Goal: Transaction & Acquisition: Subscribe to service/newsletter

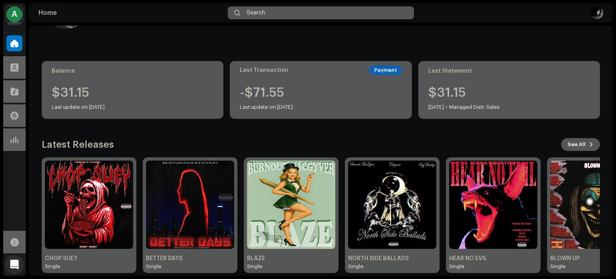
scroll to position [67, 0]
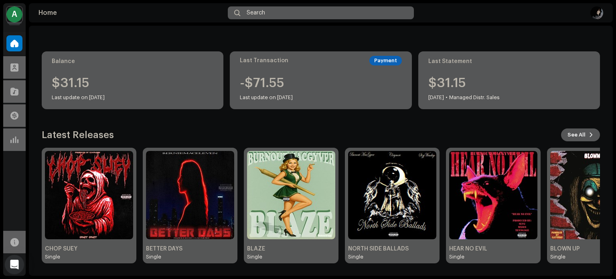
click at [15, 15] on div "A" at bounding box center [14, 14] width 16 height 16
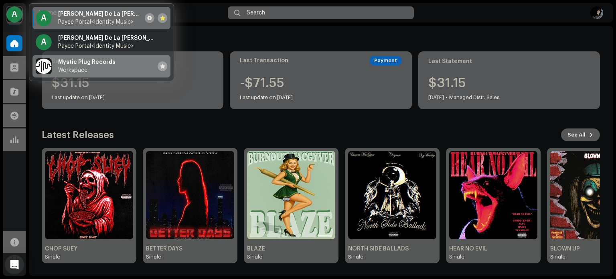
click at [78, 66] on div "Mystic Plug Records Workspace" at bounding box center [86, 66] width 57 height 14
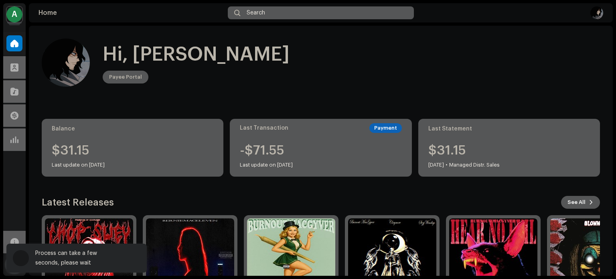
scroll to position [0, 0]
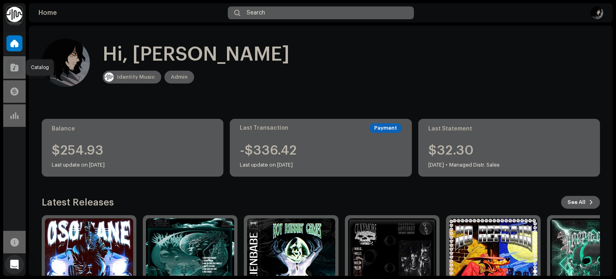
click at [15, 64] on span at bounding box center [14, 67] width 8 height 6
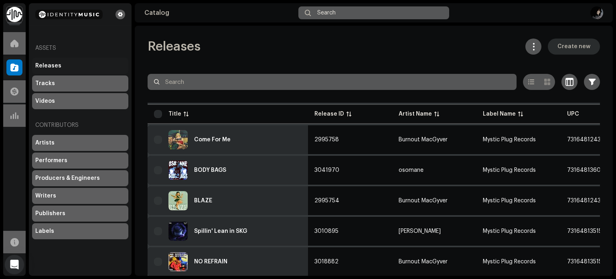
click at [569, 49] on span "Create new" at bounding box center [573, 46] width 33 height 16
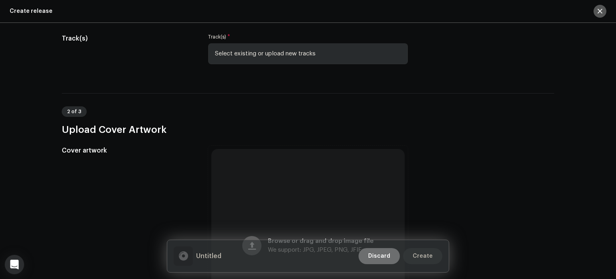
scroll to position [80, 0]
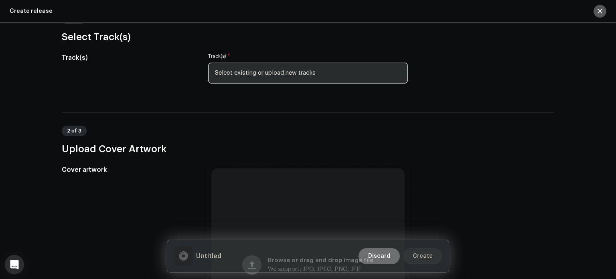
click at [261, 75] on span "Select existing or upload new tracks" at bounding box center [305, 73] width 180 height 20
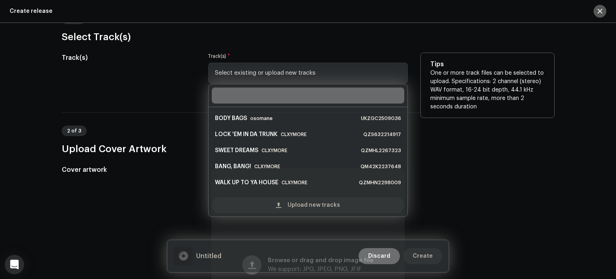
click at [271, 210] on div "Upload new tracks" at bounding box center [308, 205] width 192 height 16
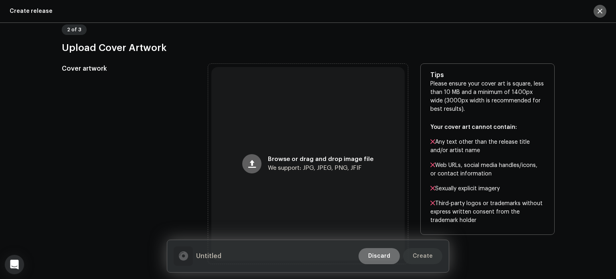
scroll to position [281, 0]
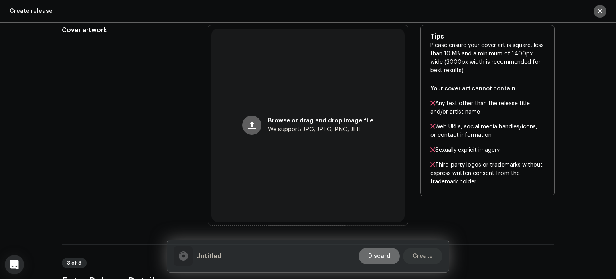
click at [242, 129] on div "Browse or drag and drop image file We support: JPG, JPEG, PNG, JFIF" at bounding box center [307, 124] width 193 height 193
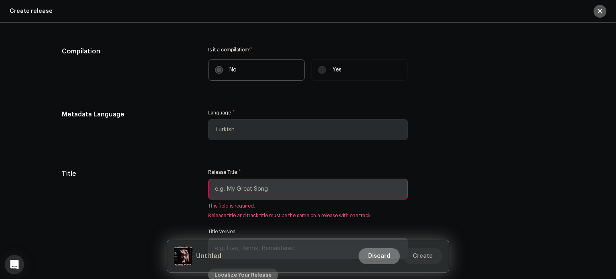
scroll to position [633, 0]
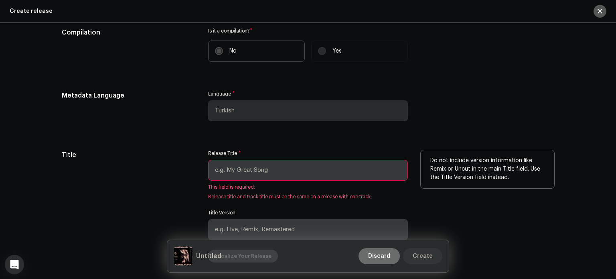
click at [252, 173] on input "text" at bounding box center [308, 170] width 200 height 21
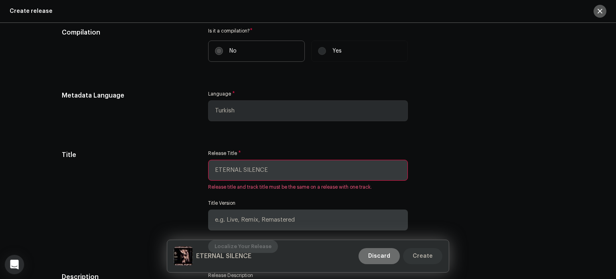
type input "ETERNAL SILENCE"
click at [238, 107] on span "Turkish" at bounding box center [305, 111] width 180 height 20
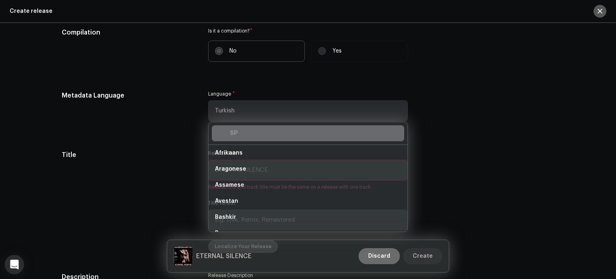
scroll to position [0, 0]
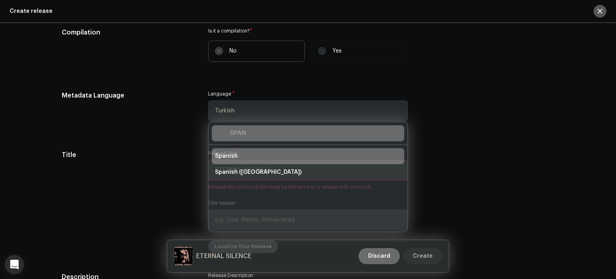
type input "SPAN"
click at [233, 154] on span "Spanish" at bounding box center [226, 156] width 23 height 8
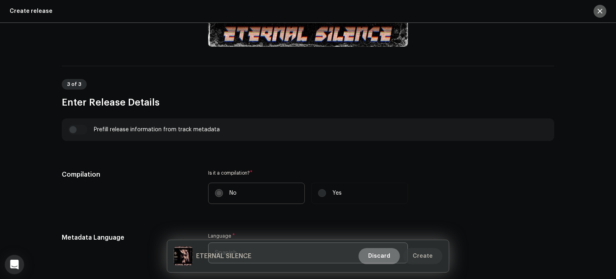
scroll to position [553, 0]
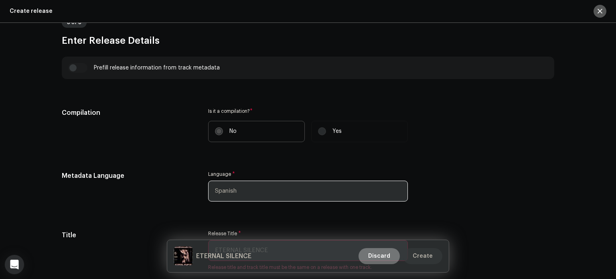
click at [212, 128] on label "No" at bounding box center [256, 131] width 97 height 21
click at [215, 128] on input "No" at bounding box center [219, 131] width 8 height 8
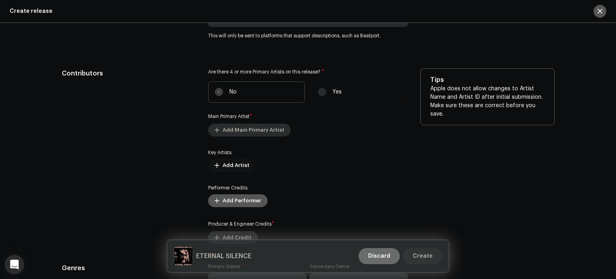
scroll to position [954, 0]
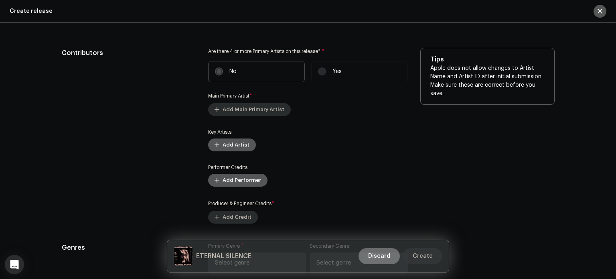
click at [245, 113] on span "Add Main Primary Artist" at bounding box center [254, 109] width 62 height 16
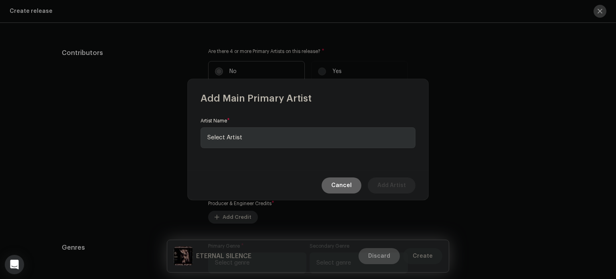
click at [265, 140] on span "Select Artist" at bounding box center [305, 137] width 196 height 20
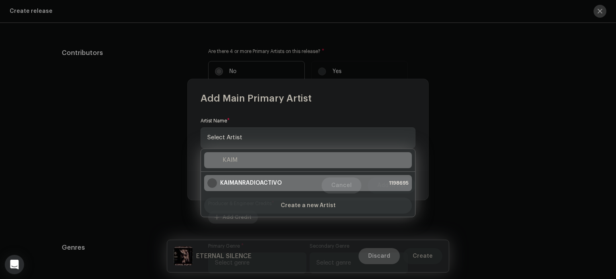
type input "KAIM"
click at [256, 181] on strong "KAIMANRADIOACTIVO" at bounding box center [251, 183] width 62 height 8
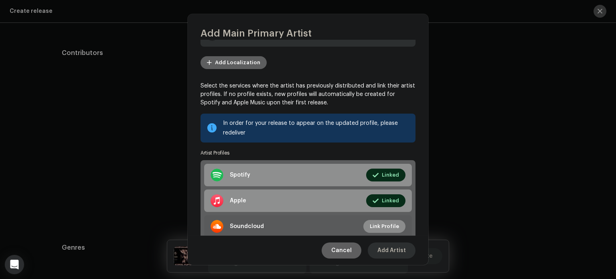
scroll to position [64, 0]
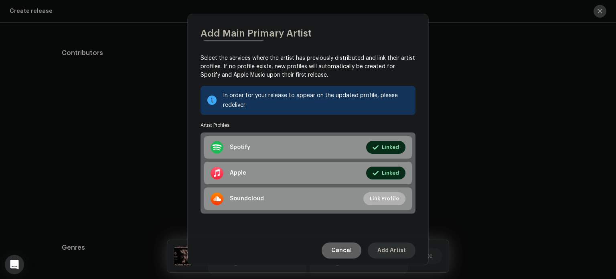
click at [396, 244] on span "Add Artist" at bounding box center [391, 250] width 28 height 16
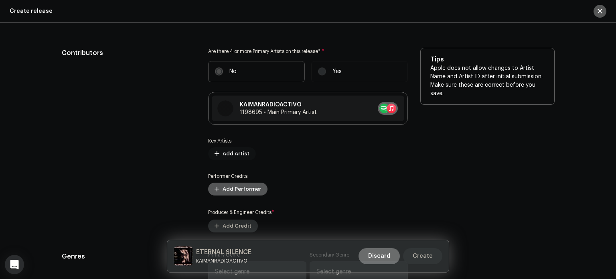
click at [234, 153] on span "Add Artist" at bounding box center [236, 154] width 27 height 16
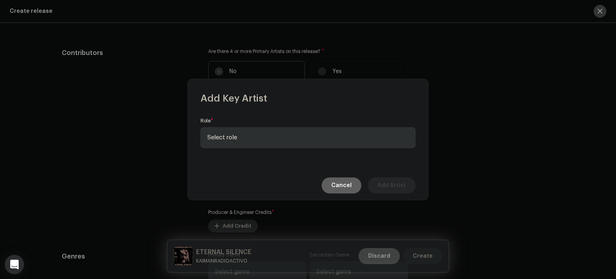
click at [251, 134] on span "Select role" at bounding box center [305, 137] width 196 height 20
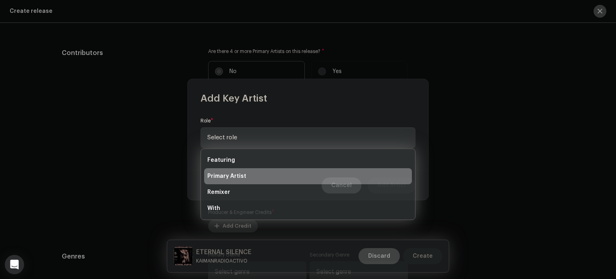
click at [253, 174] on li "Primary Artist" at bounding box center [308, 176] width 208 height 16
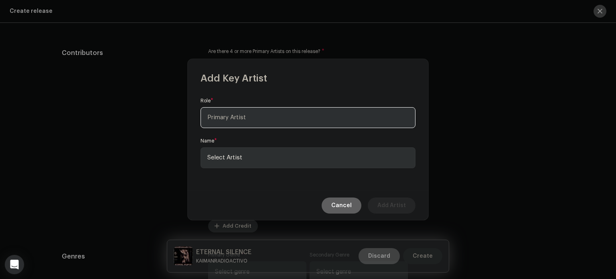
click at [263, 160] on span "Select Artist" at bounding box center [305, 158] width 196 height 20
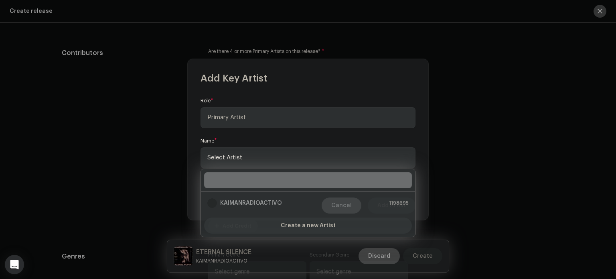
click at [256, 138] on div "Name * Select Artist" at bounding box center [307, 153] width 215 height 30
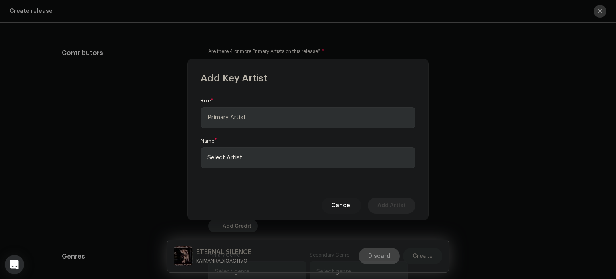
click at [348, 201] on span "Cancel" at bounding box center [341, 205] width 20 height 16
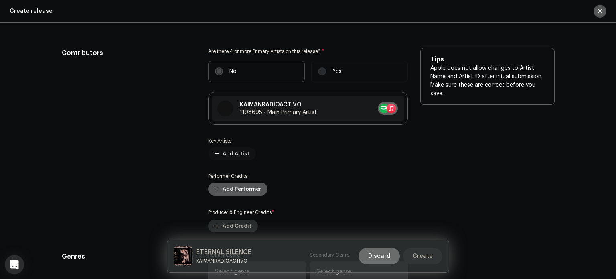
click at [230, 155] on span "Add Artist" at bounding box center [236, 154] width 27 height 16
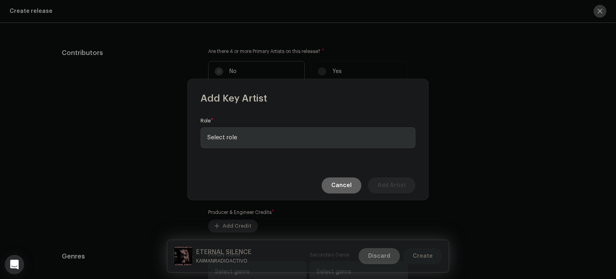
click at [235, 139] on span "Select role" at bounding box center [305, 137] width 196 height 20
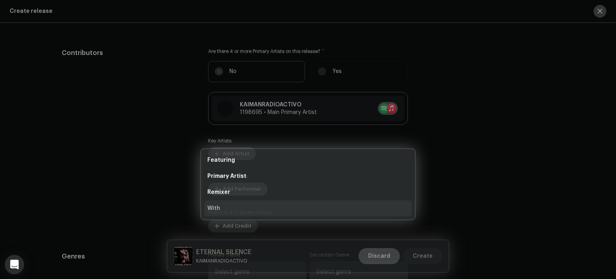
click at [158, 187] on div "Add Key Artist Role * Select role Cancel Add Artist" at bounding box center [308, 139] width 616 height 279
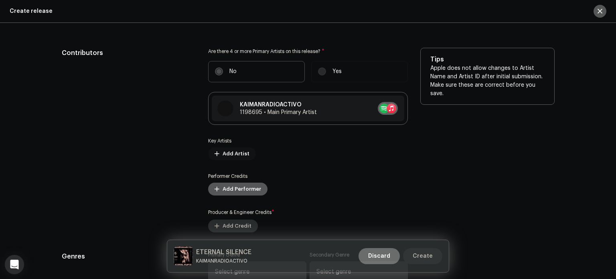
click at [232, 155] on span "Add Artist" at bounding box center [236, 154] width 27 height 16
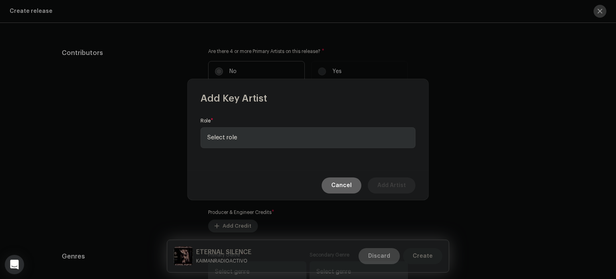
click at [237, 134] on span "Select role" at bounding box center [305, 137] width 196 height 20
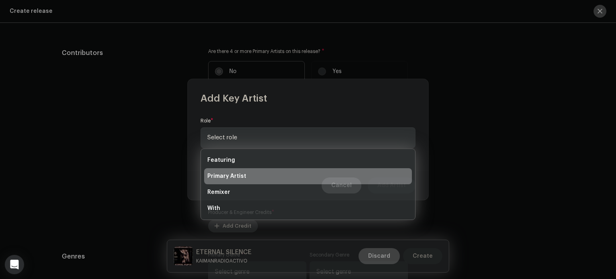
click at [247, 176] on li "Primary Artist" at bounding box center [308, 176] width 208 height 16
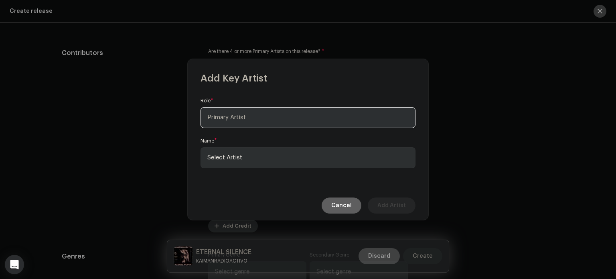
click at [239, 126] on span "Primary Artist" at bounding box center [305, 117] width 196 height 20
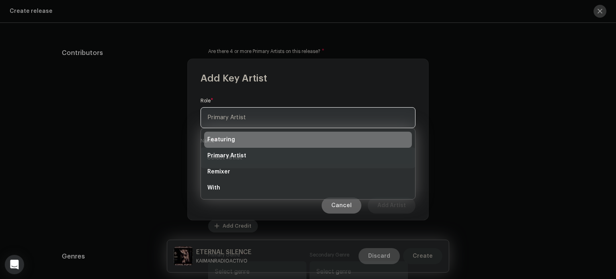
click at [242, 141] on li "Featuring" at bounding box center [308, 140] width 208 height 16
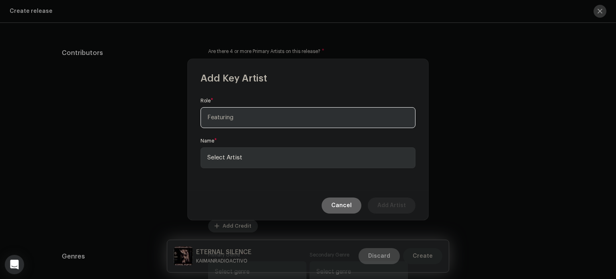
click at [261, 154] on span "Select Artist" at bounding box center [305, 158] width 196 height 20
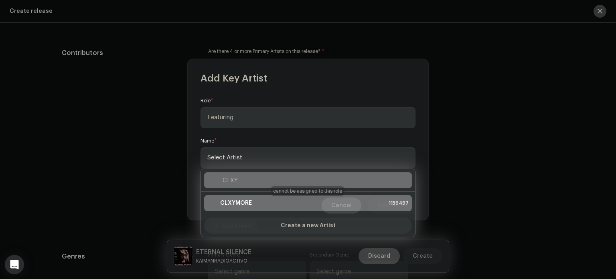
type input "CLXY"
click at [236, 202] on strong "CLXYMORE" at bounding box center [236, 203] width 32 height 8
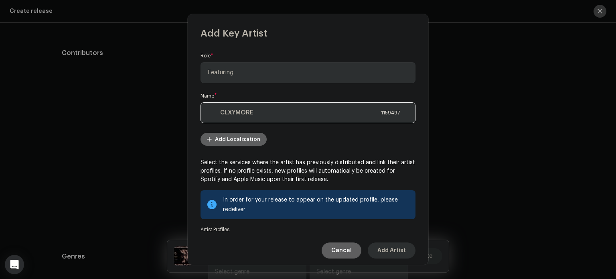
scroll to position [104, 0]
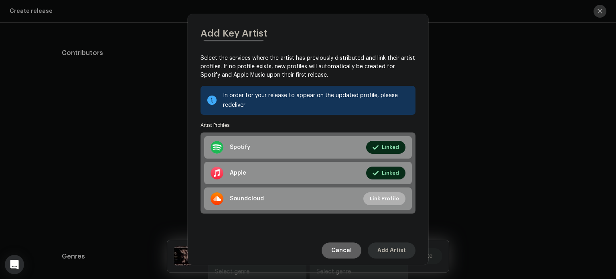
click at [390, 251] on span "Add Artist" at bounding box center [391, 250] width 28 height 16
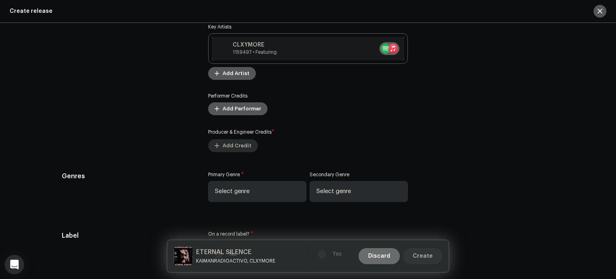
scroll to position [1074, 0]
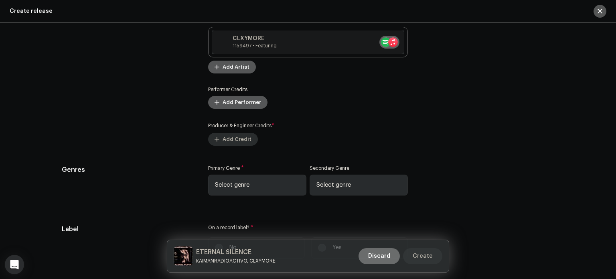
click at [249, 189] on span "Select genre" at bounding box center [254, 185] width 79 height 20
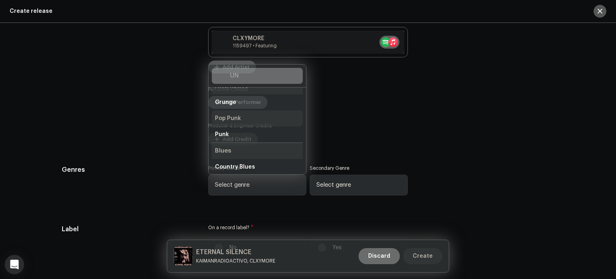
scroll to position [0, 0]
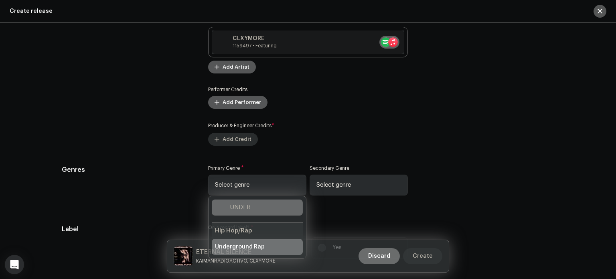
type input "UNDER"
click at [254, 248] on span "Underground Rap" at bounding box center [240, 247] width 50 height 8
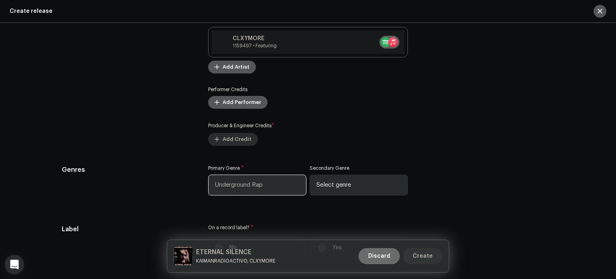
click at [337, 192] on span "Select genre" at bounding box center [355, 185] width 79 height 20
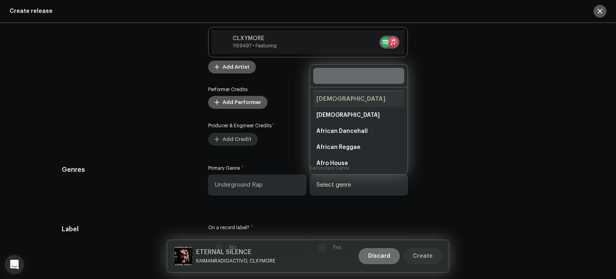
type input "F"
click at [162, 114] on div "Contributors" at bounding box center [129, 37] width 134 height 218
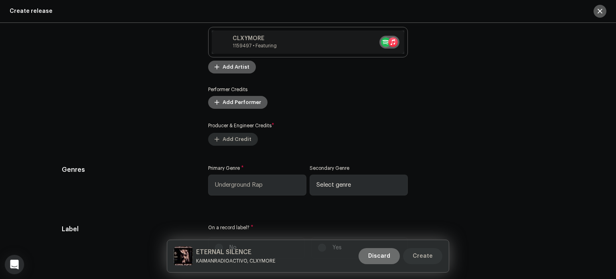
click at [233, 142] on span "Add Credit" at bounding box center [237, 139] width 29 height 16
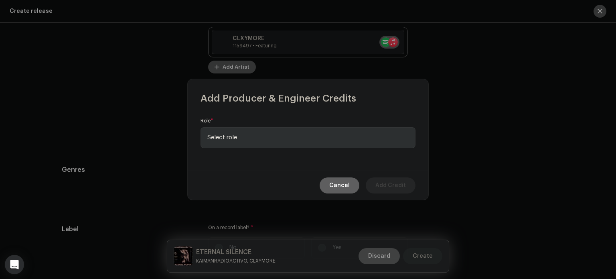
click at [245, 142] on span "Select role" at bounding box center [305, 137] width 196 height 20
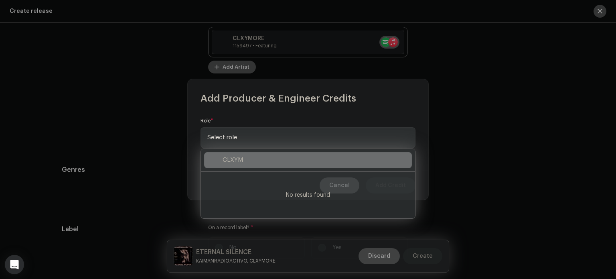
type input "CLXYM"
click at [276, 133] on span "Select role" at bounding box center [305, 137] width 196 height 20
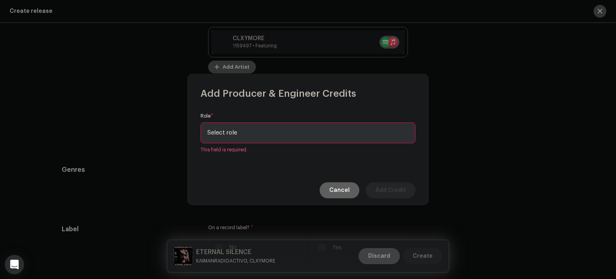
click at [274, 130] on span "Select role" at bounding box center [305, 133] width 196 height 20
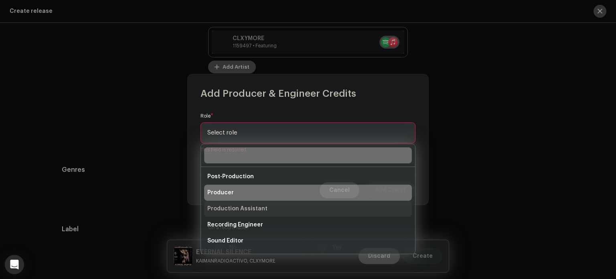
scroll to position [321, 0]
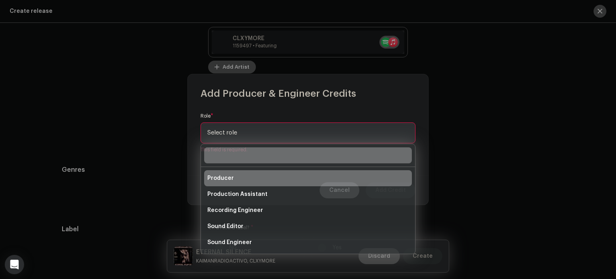
click at [241, 178] on li "Producer" at bounding box center [308, 178] width 208 height 16
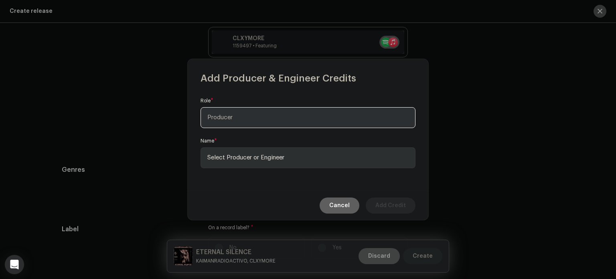
click at [249, 150] on span "Select Producer or Engineer" at bounding box center [305, 158] width 196 height 20
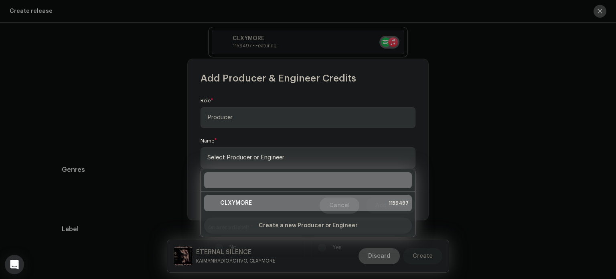
click at [252, 202] on div "CLXYMORE 1159497" at bounding box center [307, 203] width 201 height 10
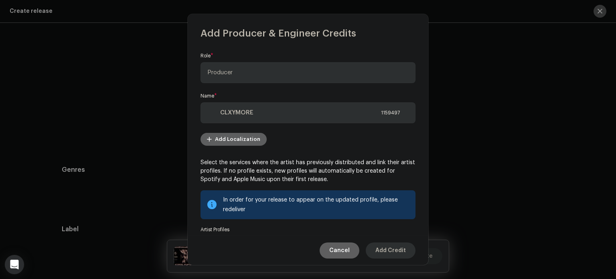
drag, startPoint x: 394, startPoint y: 252, endPoint x: 330, endPoint y: 152, distance: 118.2
click at [334, 156] on div "Add Producer & Engineer Credits Role * Producer Name * CLXYMORE 1159497 Add Loc…" at bounding box center [308, 139] width 241 height 251
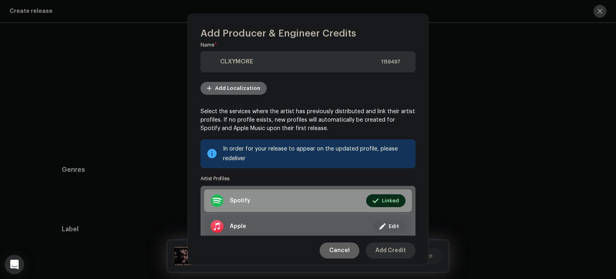
scroll to position [104, 0]
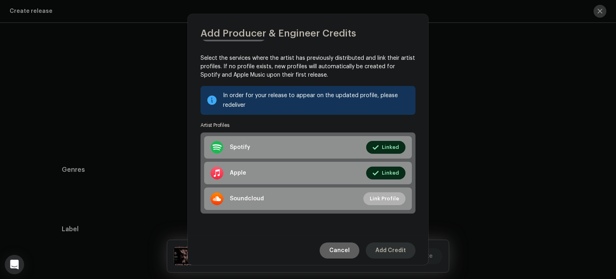
click at [391, 248] on span "Add Credit" at bounding box center [390, 250] width 30 height 16
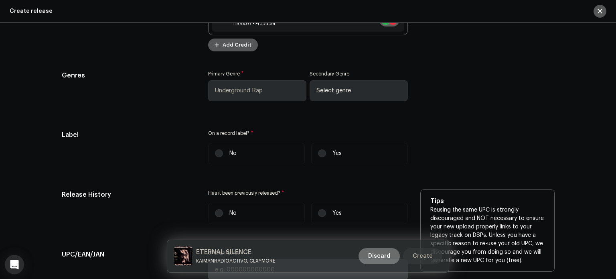
scroll to position [1235, 0]
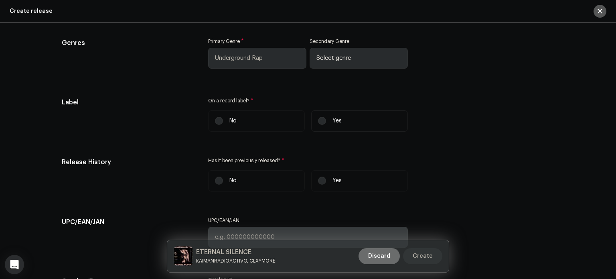
click at [332, 120] on p "Yes" at bounding box center [336, 121] width 9 height 8
click at [326, 120] on input "Yes" at bounding box center [322, 121] width 8 height 8
radio input "true"
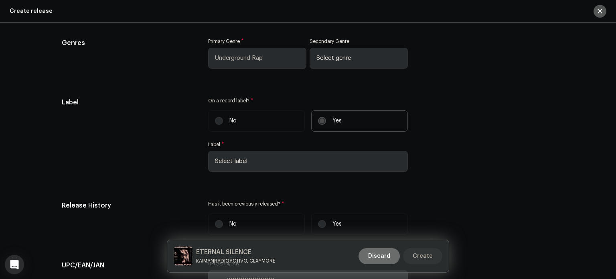
click at [261, 162] on span "Select label" at bounding box center [305, 161] width 180 height 20
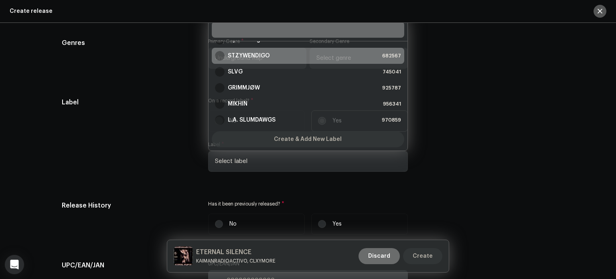
scroll to position [0, 0]
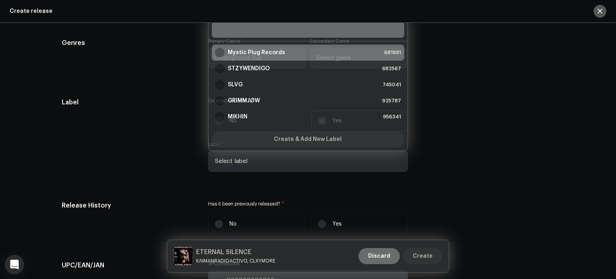
click at [260, 51] on strong "Mystic Plug Records" at bounding box center [256, 53] width 57 height 8
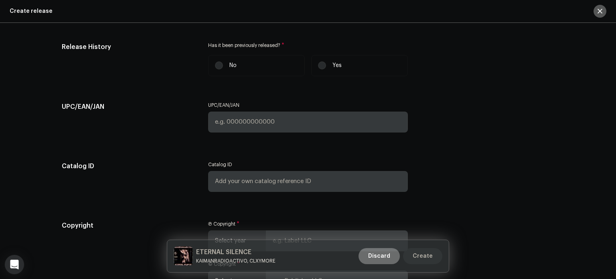
scroll to position [1395, 0]
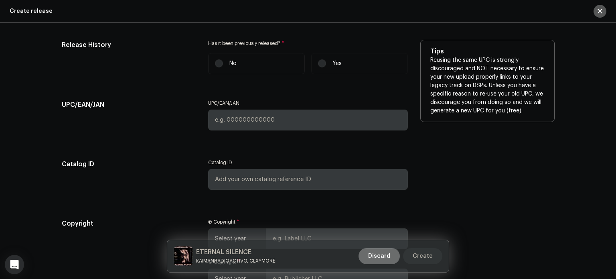
click at [229, 64] on p "No" at bounding box center [232, 63] width 7 height 8
click at [223, 64] on input "No" at bounding box center [219, 63] width 8 height 8
radio input "true"
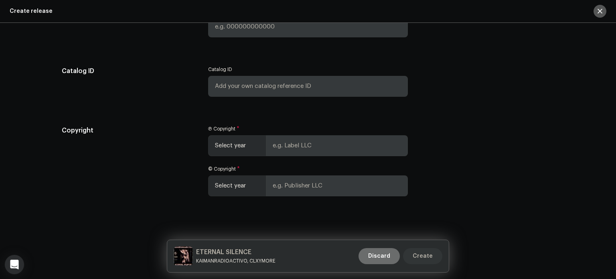
scroll to position [1495, 0]
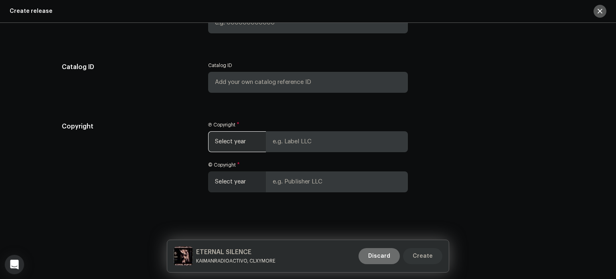
click at [230, 134] on span "Select year" at bounding box center [234, 142] width 39 height 20
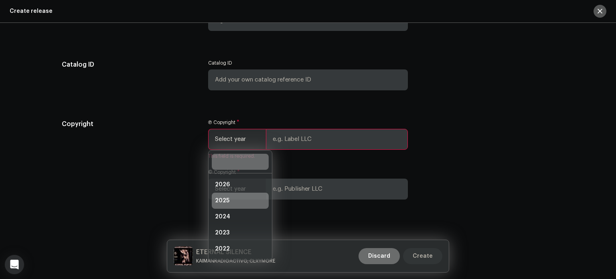
drag, startPoint x: 233, startPoint y: 187, endPoint x: 237, endPoint y: 202, distance: 15.0
click at [237, 202] on ul "2026 2025 2024 2023 2022 2021 2020 2019 2018 2017 2016 2015" at bounding box center [239, 272] width 63 height 199
click at [237, 202] on li "2025" at bounding box center [240, 200] width 57 height 16
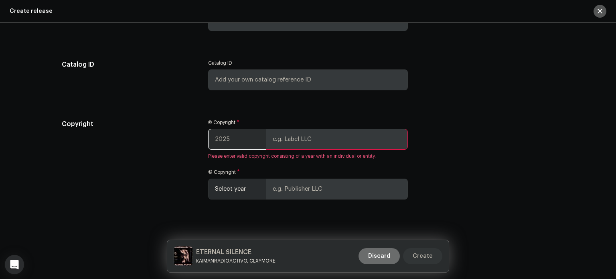
click at [239, 180] on div "© Copyright * Select year" at bounding box center [308, 184] width 200 height 30
click at [238, 197] on span "Select year" at bounding box center [234, 189] width 39 height 20
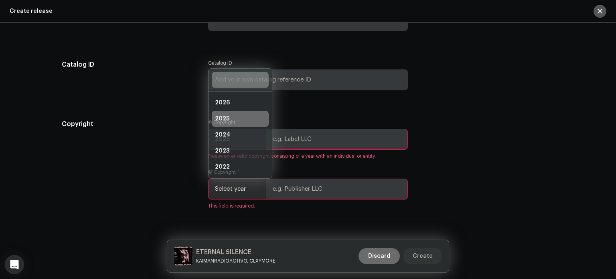
click at [232, 117] on li "2025" at bounding box center [240, 119] width 57 height 16
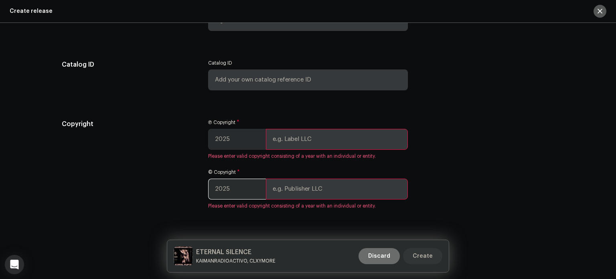
click at [314, 189] on input "text" at bounding box center [337, 188] width 142 height 21
type input "Mystic Plug Records"
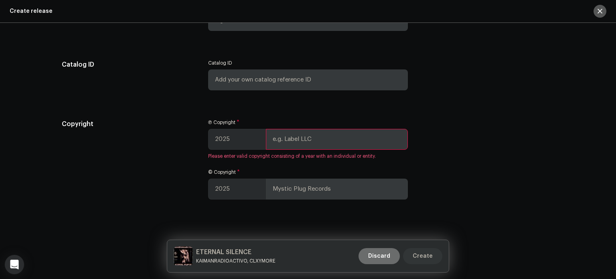
click at [311, 127] on div "Ⓟ Copyright * 2025 Please enter valid copyright consisting of a year with an in…" at bounding box center [308, 139] width 200 height 40
click at [316, 149] on input "text" at bounding box center [337, 139] width 142 height 21
type input "Mystic Plug Records"
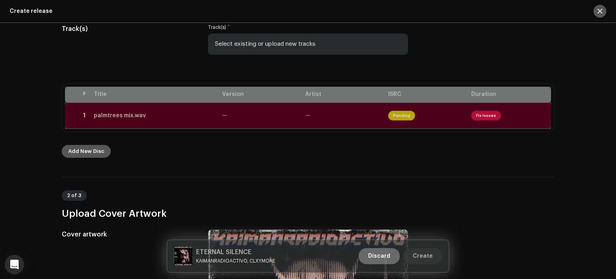
scroll to position [51, 0]
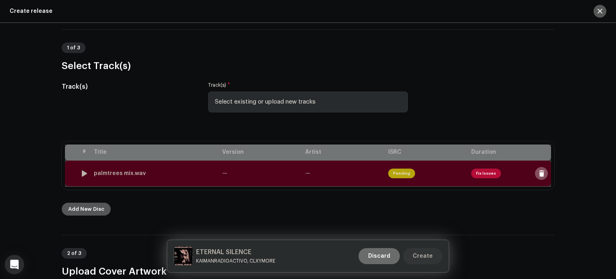
click at [481, 172] on span "Fix Issues" at bounding box center [486, 173] width 30 height 10
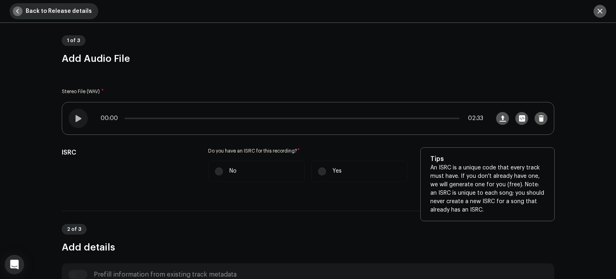
scroll to position [80, 0]
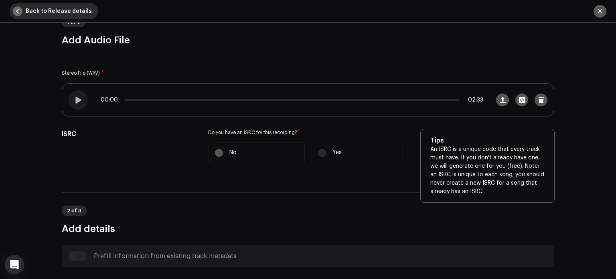
click at [220, 152] on input "No" at bounding box center [219, 153] width 8 height 8
radio input "true"
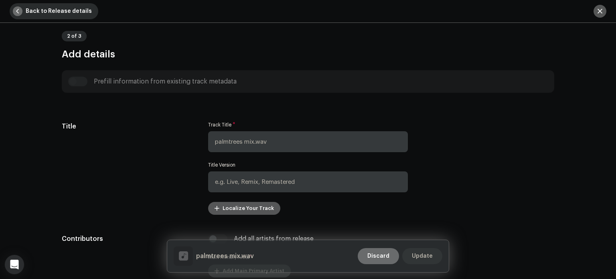
scroll to position [281, 0]
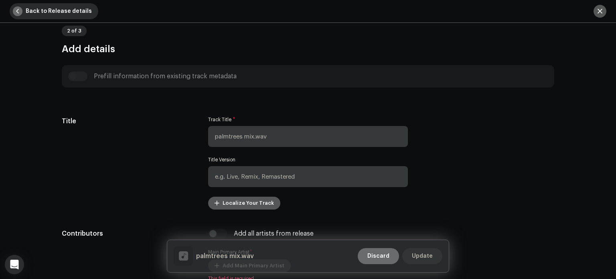
drag, startPoint x: 73, startPoint y: 70, endPoint x: 80, endPoint y: 73, distance: 8.0
click at [73, 70] on div "Prefill information from existing track metadata" at bounding box center [308, 76] width 492 height 22
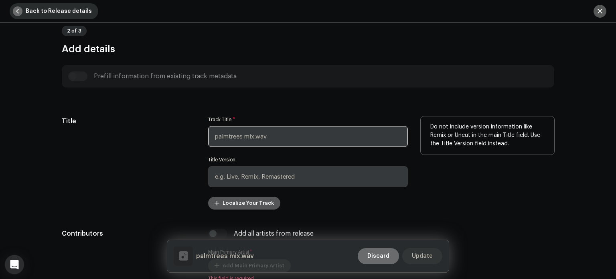
drag, startPoint x: 297, startPoint y: 137, endPoint x: 169, endPoint y: 138, distance: 128.7
click at [169, 138] on div "Title Track Title * palmtrees mix.wav Title Version Localize Your Track Do not …" at bounding box center [308, 162] width 492 height 93
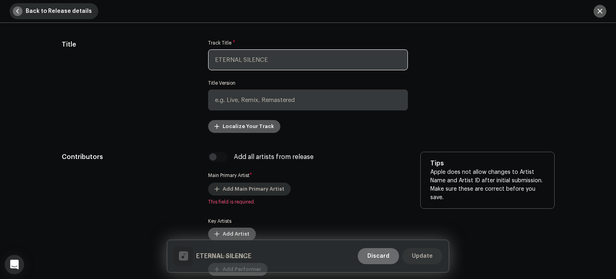
scroll to position [441, 0]
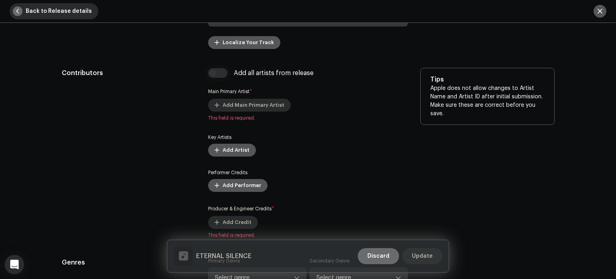
type input "ETERNAL SILENCE"
click at [223, 73] on input "checkbox" at bounding box center [217, 73] width 19 height 10
checkbox input "true"
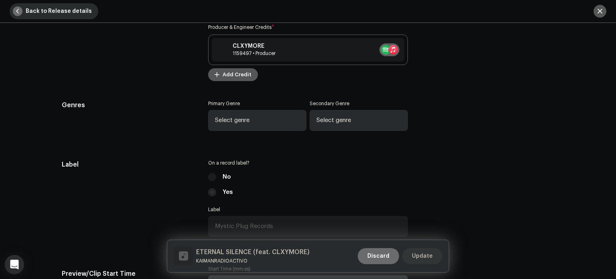
scroll to position [682, 0]
click at [267, 110] on span "Select genre" at bounding box center [254, 120] width 79 height 20
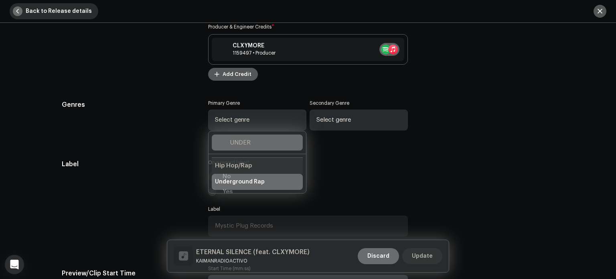
type input "UNDER"
click at [255, 182] on span "Underground Rap" at bounding box center [240, 182] width 50 height 8
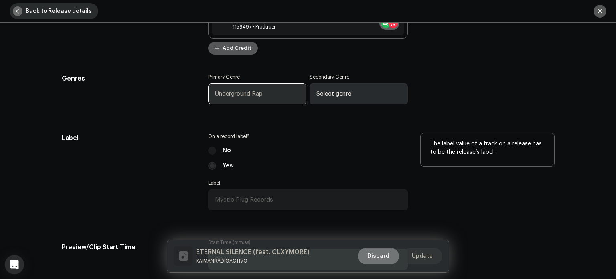
scroll to position [722, 0]
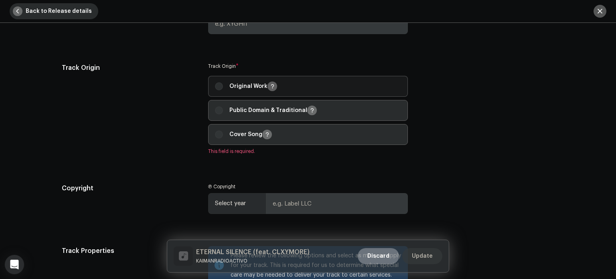
click at [225, 88] on div "Original Work" at bounding box center [246, 86] width 62 height 10
radio input "true"
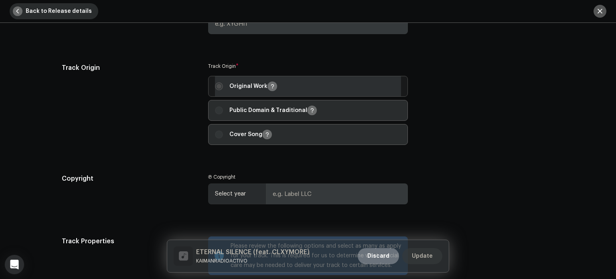
scroll to position [1082, 0]
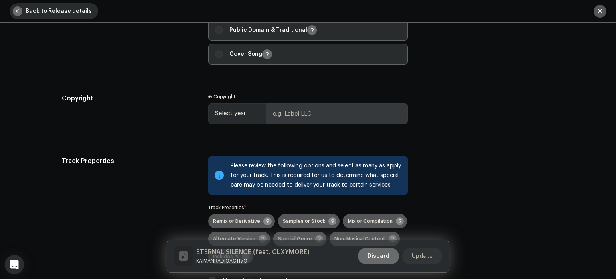
click at [239, 113] on span "Select year" at bounding box center [234, 113] width 39 height 20
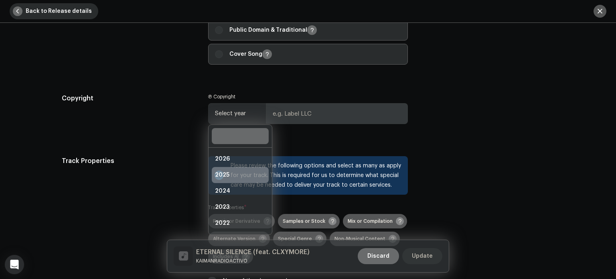
click at [233, 174] on li "2025" at bounding box center [240, 175] width 57 height 16
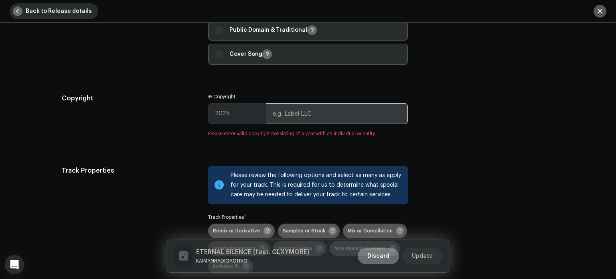
click at [290, 118] on input "text" at bounding box center [337, 113] width 142 height 21
type input "Mystic Plug Records"
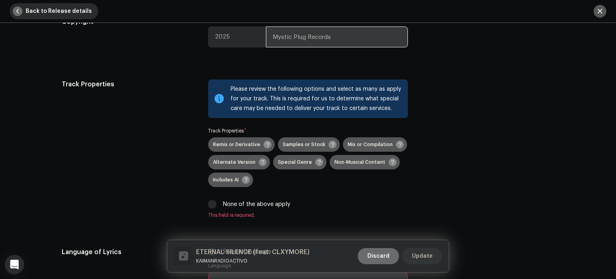
scroll to position [1243, 0]
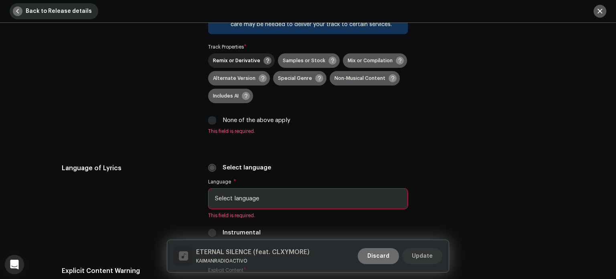
click at [237, 60] on span "Remix or Derivative" at bounding box center [236, 60] width 47 height 5
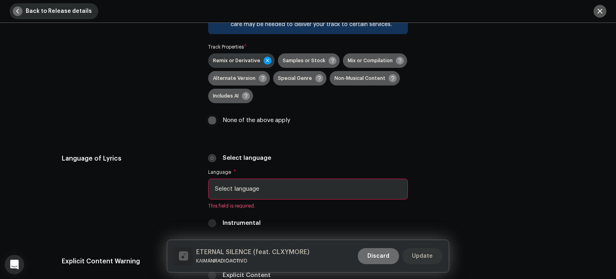
click at [208, 124] on input "None of the above apply" at bounding box center [212, 120] width 8 height 8
checkbox input "true"
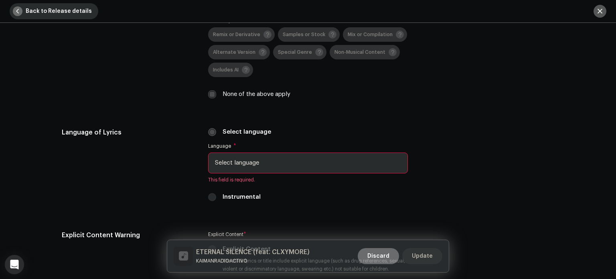
scroll to position [1283, 0]
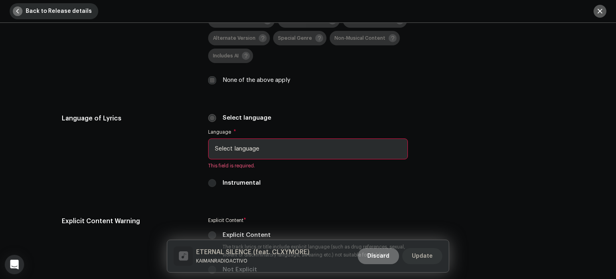
click at [247, 152] on span "Select language" at bounding box center [305, 149] width 180 height 20
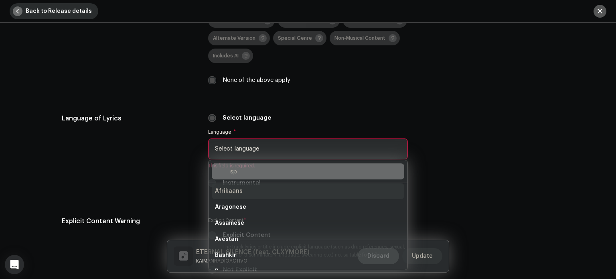
scroll to position [0, 0]
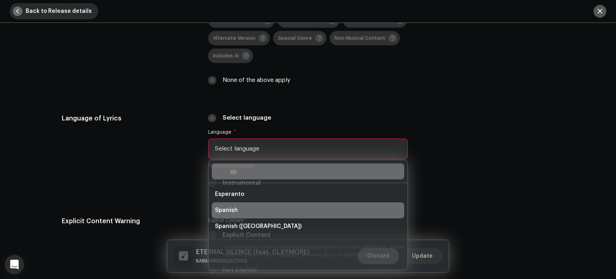
type input "sp"
click at [237, 208] on li "Spanish" at bounding box center [308, 210] width 192 height 16
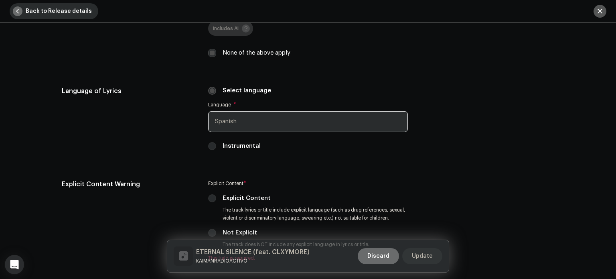
scroll to position [1403, 0]
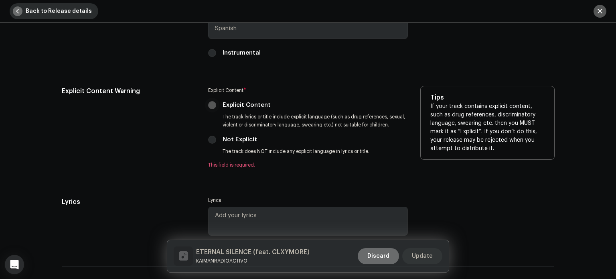
click at [213, 109] on p-radiobutton at bounding box center [212, 105] width 8 height 8
click at [205, 111] on div "Explicit Content Warning Explicit Content * Explicit Content The track lyrics o…" at bounding box center [308, 131] width 492 height 91
click at [210, 109] on input "Explicit Content" at bounding box center [212, 105] width 8 height 8
radio input "true"
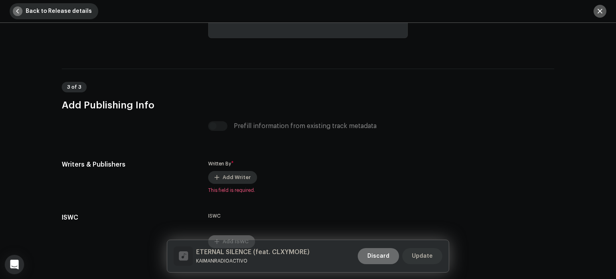
scroll to position [1639, 0]
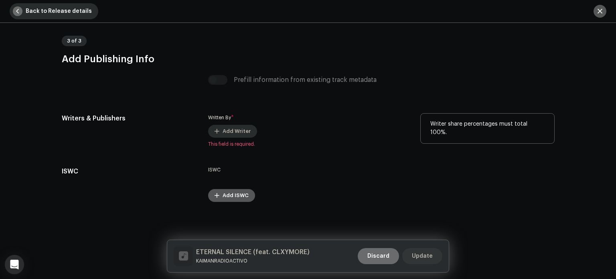
click at [229, 129] on span "Add Writer" at bounding box center [237, 131] width 28 height 16
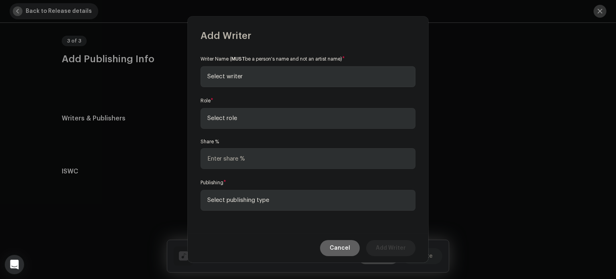
click at [266, 83] on span "Select writer" at bounding box center [305, 77] width 196 height 20
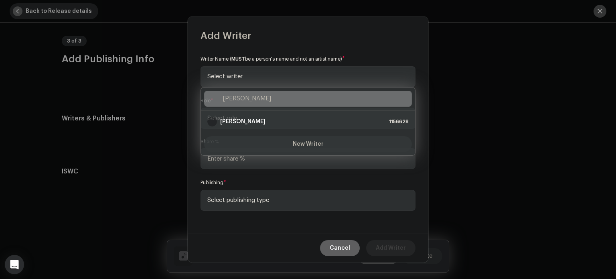
type input "alexand"
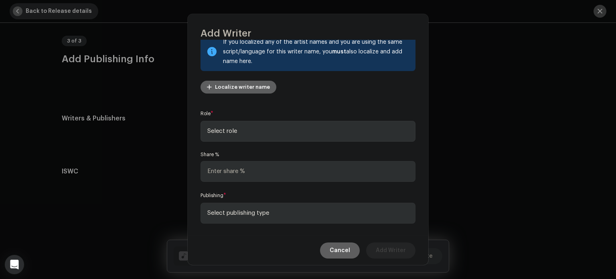
scroll to position [69, 0]
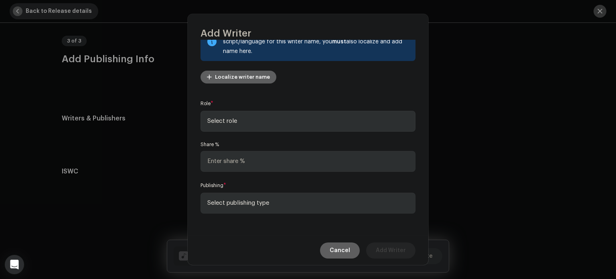
click at [239, 118] on span "Select role" at bounding box center [305, 121] width 196 height 20
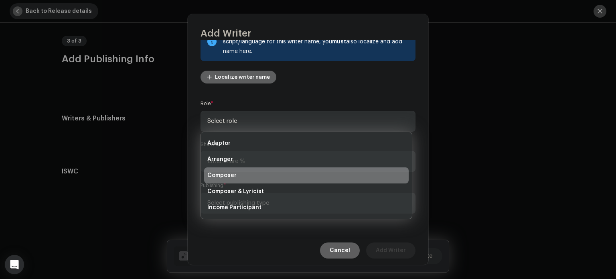
click at [234, 172] on span "Composer" at bounding box center [221, 175] width 29 height 8
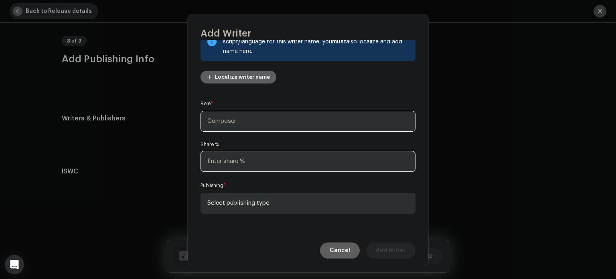
click at [265, 160] on input at bounding box center [307, 161] width 215 height 21
type input "50.00"
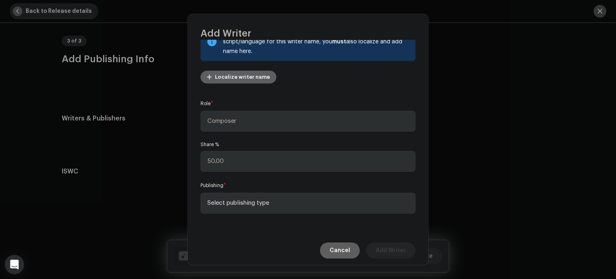
click at [253, 200] on span "Select publishing type" at bounding box center [305, 203] width 196 height 20
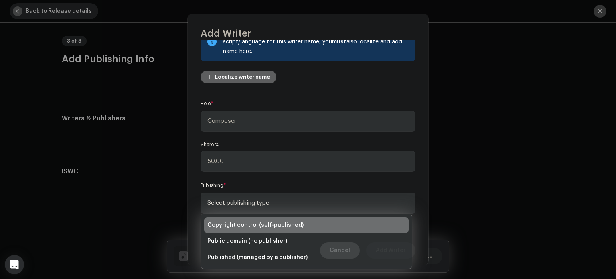
click at [262, 220] on li "Copyright control (self-published)" at bounding box center [306, 225] width 204 height 16
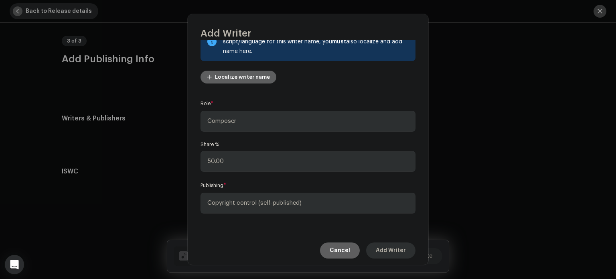
click at [397, 251] on span "Add Writer" at bounding box center [391, 250] width 30 height 16
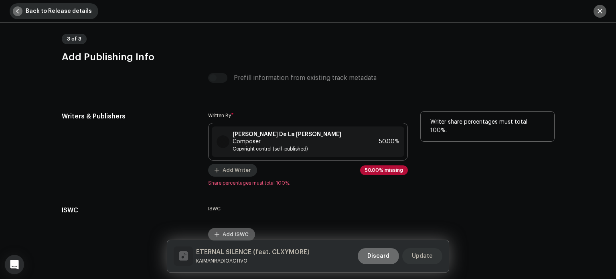
click at [235, 166] on span "Add Writer" at bounding box center [237, 170] width 28 height 16
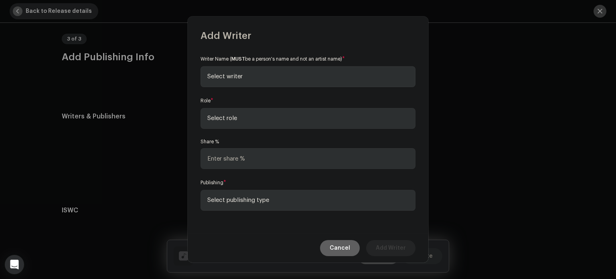
click at [258, 80] on span "Select writer" at bounding box center [305, 77] width 196 height 20
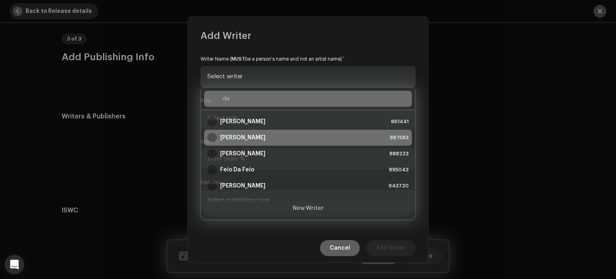
type input "da"
click at [250, 135] on strong "Daniel Riera Juaristi" at bounding box center [242, 138] width 45 height 8
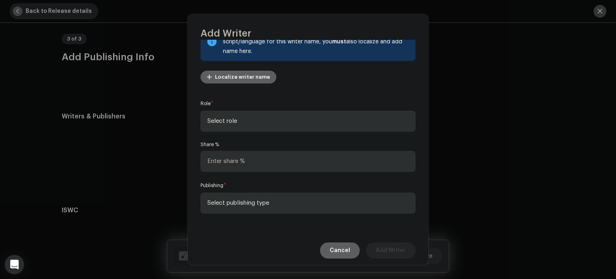
click at [257, 122] on span "Select role" at bounding box center [305, 121] width 196 height 20
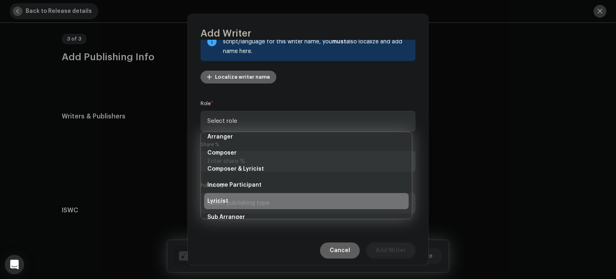
scroll to position [40, 0]
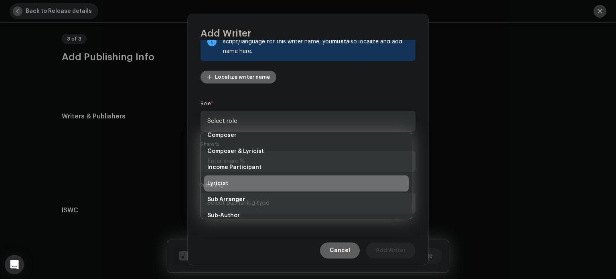
click at [239, 184] on li "Lyricist" at bounding box center [306, 183] width 204 height 16
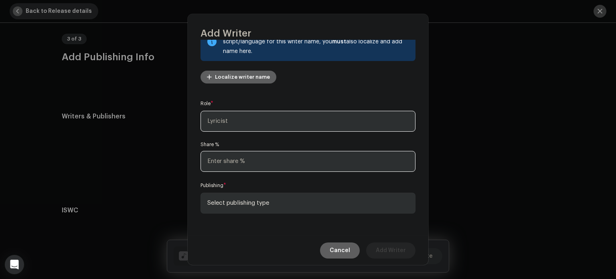
click at [254, 160] on input at bounding box center [307, 161] width 215 height 21
type input "50.00"
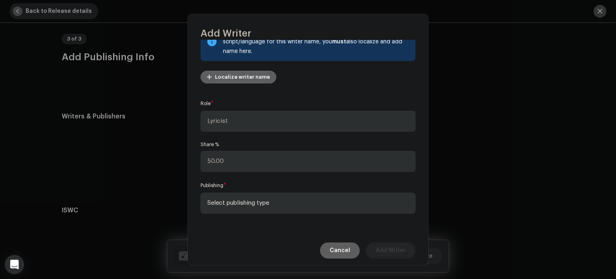
click at [263, 198] on span "Select publishing type" at bounding box center [305, 203] width 196 height 20
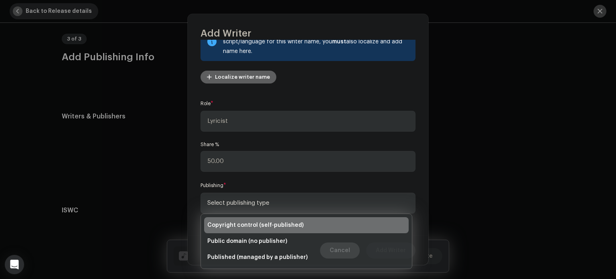
click at [248, 225] on span "Copyright control (self-published)" at bounding box center [255, 225] width 96 height 8
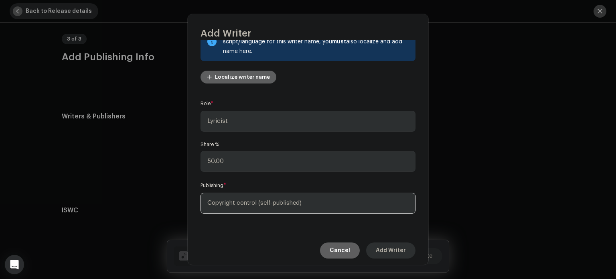
click at [384, 253] on span "Add Writer" at bounding box center [391, 250] width 30 height 16
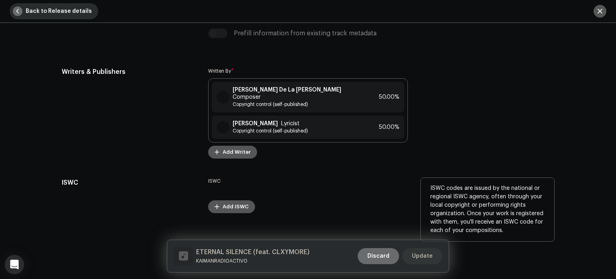
scroll to position [1689, 0]
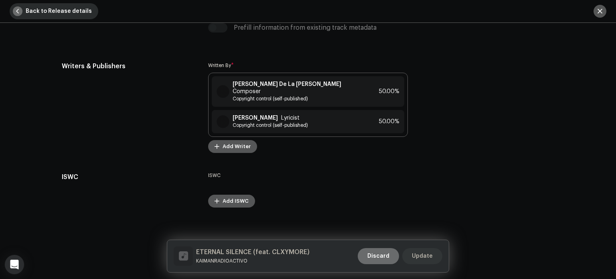
click at [417, 253] on span "Update" at bounding box center [422, 256] width 21 height 16
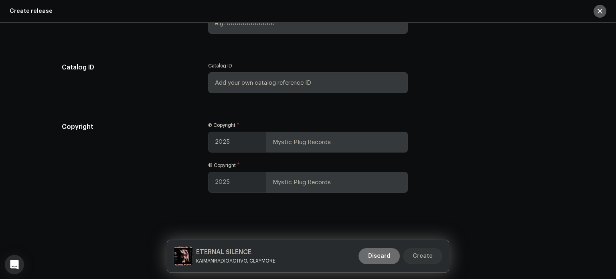
scroll to position [1485, 0]
click at [427, 255] on span "Create" at bounding box center [423, 256] width 20 height 16
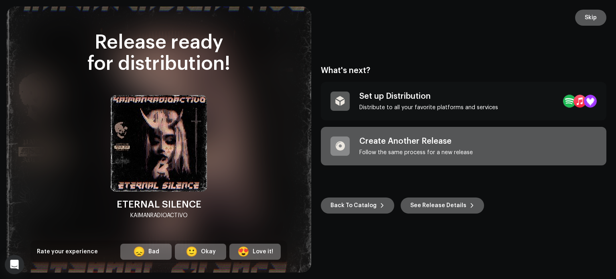
click at [378, 99] on div "Set up Distribution" at bounding box center [428, 96] width 139 height 10
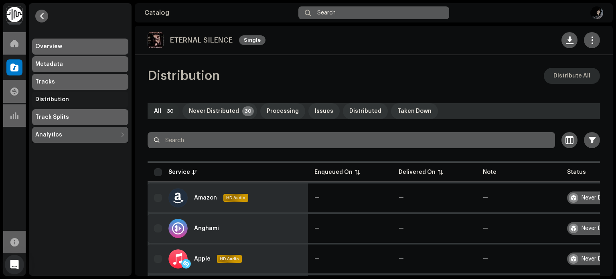
click at [566, 70] on span "Distribute All" at bounding box center [571, 76] width 37 height 16
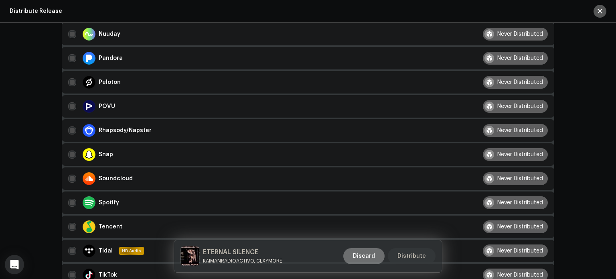
scroll to position [561, 0]
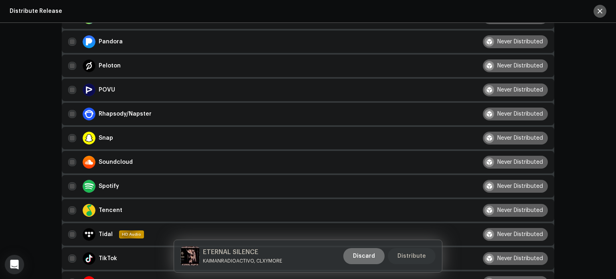
click at [66, 160] on td "Soundcloud" at bounding box center [266, 162] width 408 height 22
click at [71, 162] on input "checkbox" at bounding box center [72, 162] width 8 height 8
checkbox input "false"
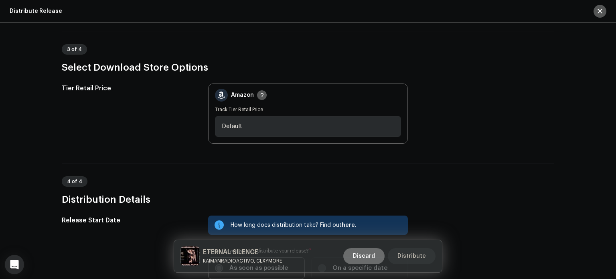
scroll to position [1163, 0]
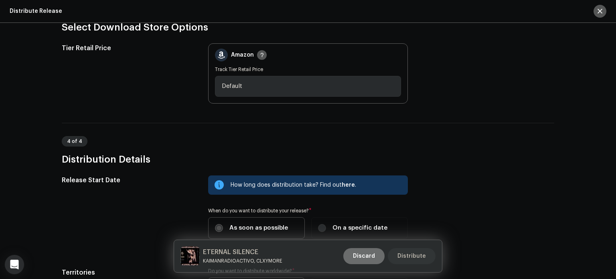
click at [278, 86] on span "Default" at bounding box center [305, 86] width 167 height 20
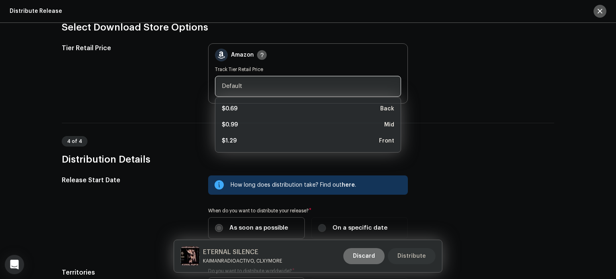
click at [278, 86] on span "Default" at bounding box center [305, 86] width 167 height 20
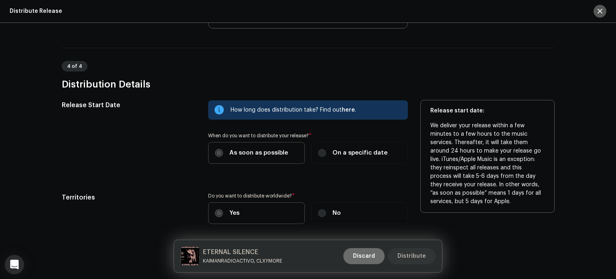
scroll to position [1243, 0]
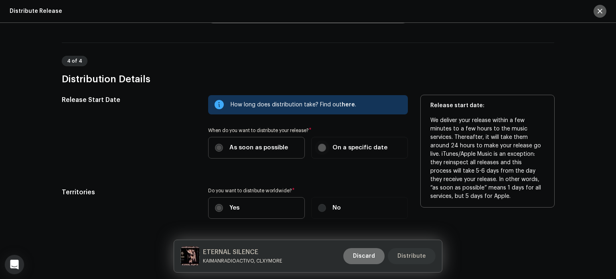
click at [319, 149] on input "On a specific date" at bounding box center [322, 148] width 8 height 8
radio input "true"
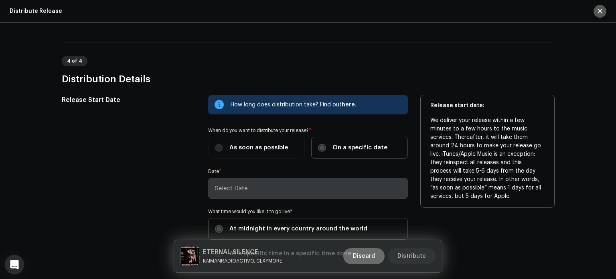
scroll to position [1323, 0]
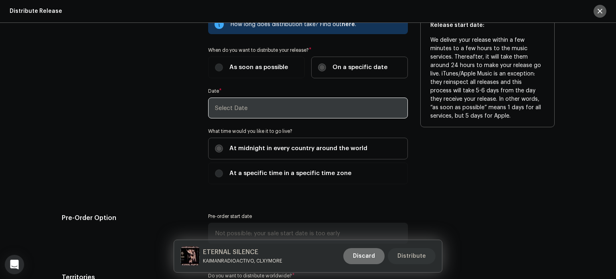
click at [272, 113] on input "text" at bounding box center [308, 107] width 200 height 21
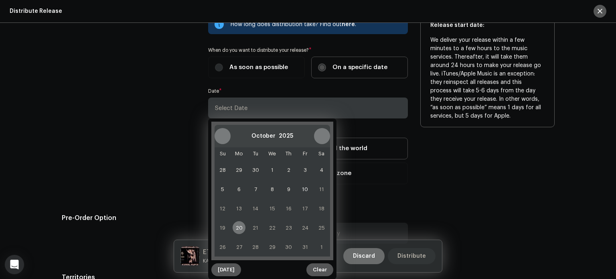
click at [239, 228] on span "20" at bounding box center [239, 227] width 13 height 13
type input "10/20/2025"
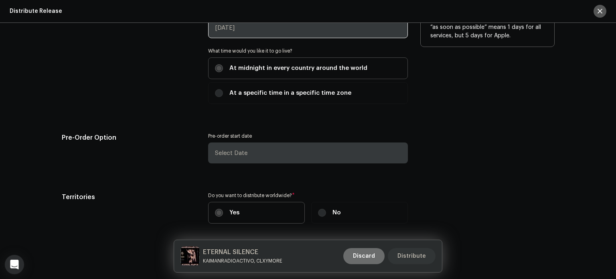
scroll to position [1434, 0]
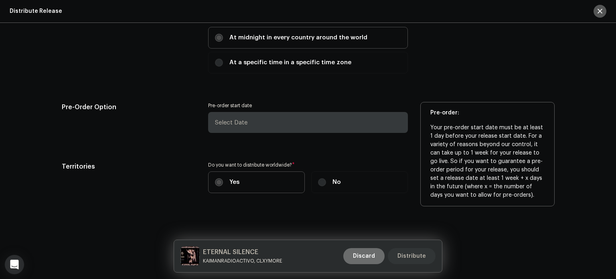
drag, startPoint x: 418, startPoint y: 253, endPoint x: 444, endPoint y: 113, distance: 141.5
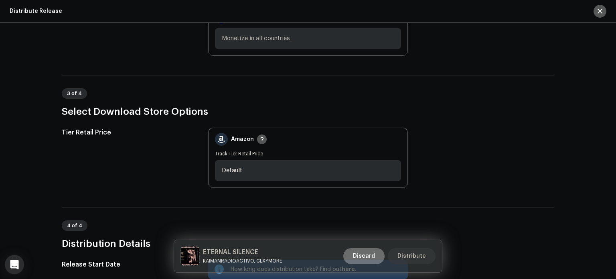
scroll to position [1073, 0]
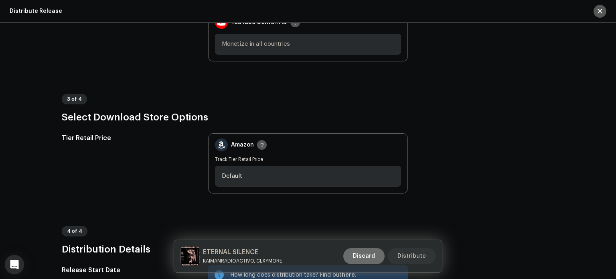
click at [265, 40] on span "Monetize in all countries" at bounding box center [305, 44] width 167 height 20
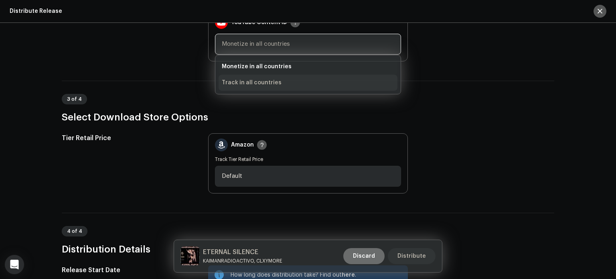
click at [178, 85] on div "3 of 4 Select Download Store Options" at bounding box center [308, 102] width 492 height 43
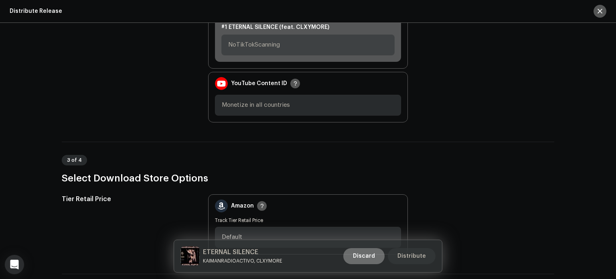
scroll to position [953, 0]
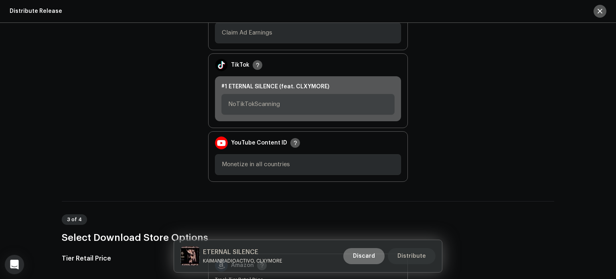
click at [271, 102] on span "NoTikTokScanning" at bounding box center [305, 104] width 154 height 20
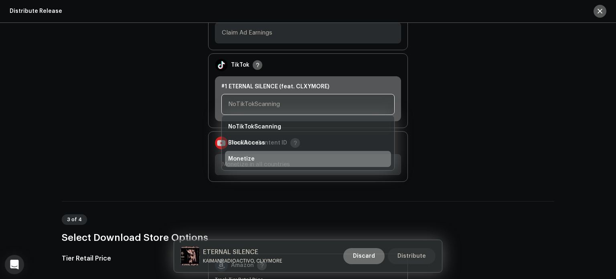
click at [259, 158] on li "Monetize" at bounding box center [308, 159] width 166 height 16
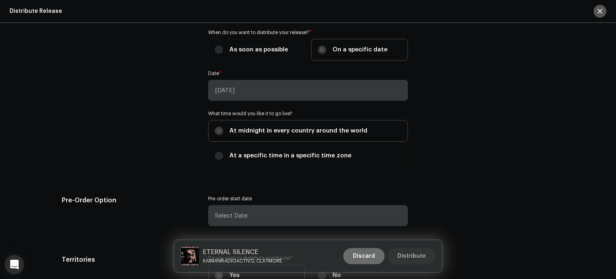
scroll to position [1434, 0]
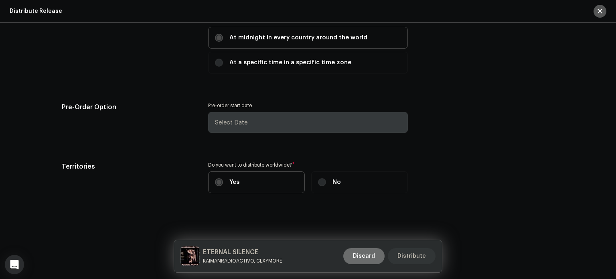
click at [422, 254] on span "Distribute" at bounding box center [411, 256] width 28 height 16
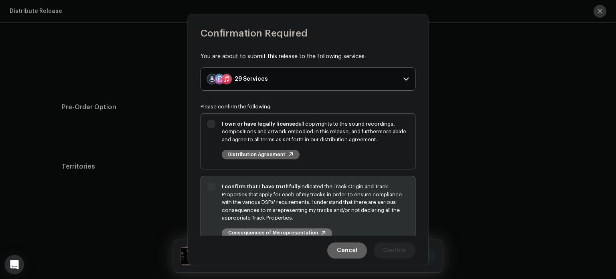
click at [301, 146] on div "I own or have legally licensed all copyrights to the sound recordings, composit…" at bounding box center [315, 140] width 187 height 40
checkbox input "true"
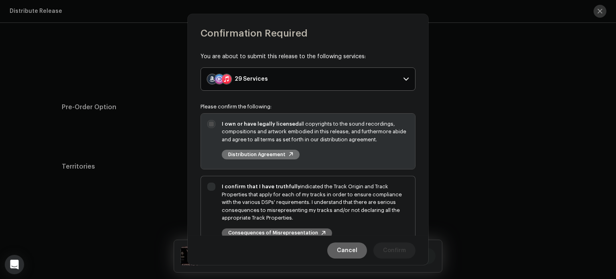
click at [326, 190] on div "I confirm that I have truthfully indicated the Track Origin and Track Propertie…" at bounding box center [315, 201] width 187 height 39
checkbox input "true"
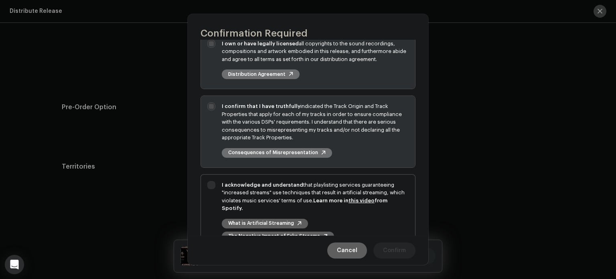
click at [324, 190] on div "I acknowledge and understand that playlisting services guaranteeing "increased …" at bounding box center [315, 196] width 187 height 31
checkbox input "true"
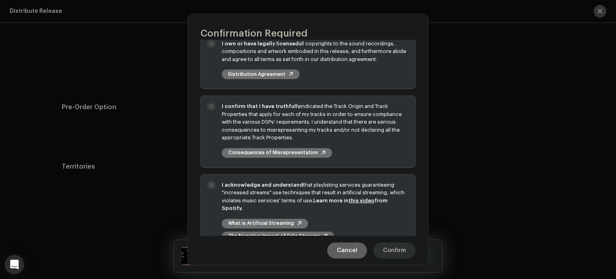
scroll to position [149, 0]
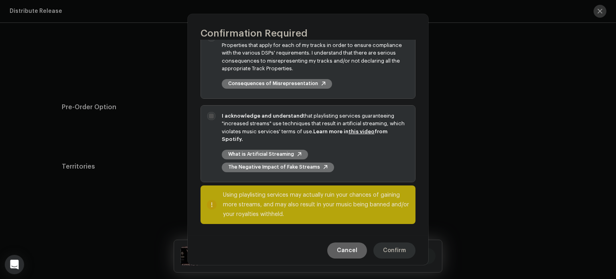
click at [393, 249] on span "Confirm" at bounding box center [394, 250] width 23 height 16
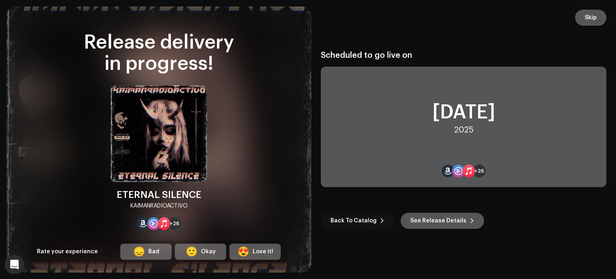
click at [361, 219] on span "Back To Catalog" at bounding box center [353, 220] width 46 height 16
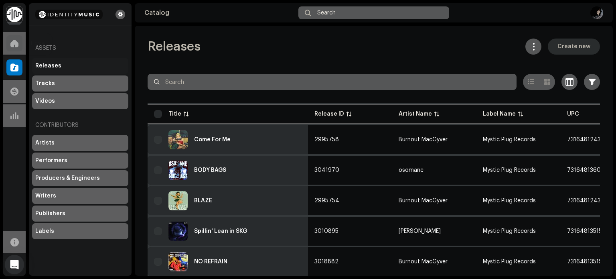
click at [16, 43] on span at bounding box center [14, 43] width 8 height 6
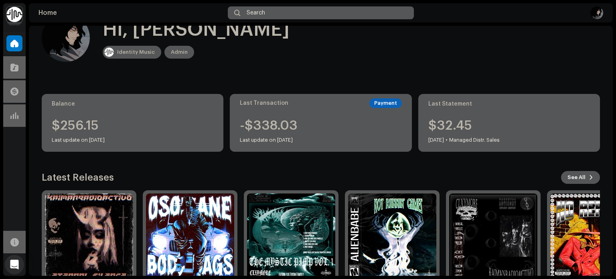
scroll to position [67, 0]
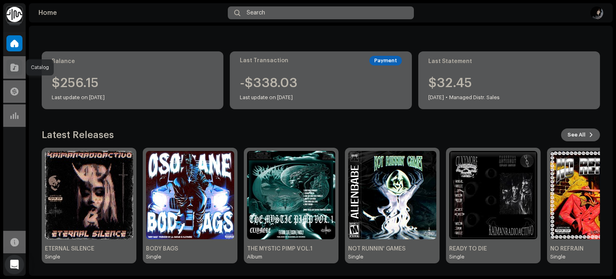
click at [17, 65] on span at bounding box center [14, 67] width 8 height 6
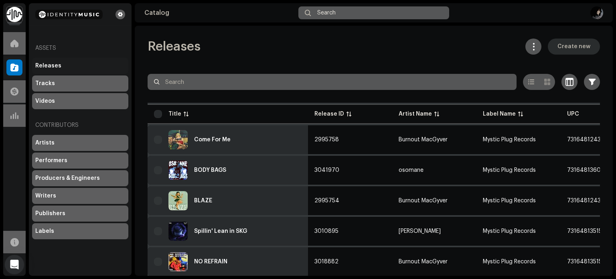
click at [568, 46] on span "Create new" at bounding box center [573, 46] width 33 height 16
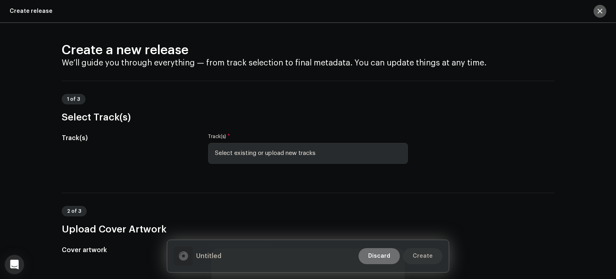
click at [287, 151] on span "Select existing or upload new tracks" at bounding box center [305, 153] width 180 height 20
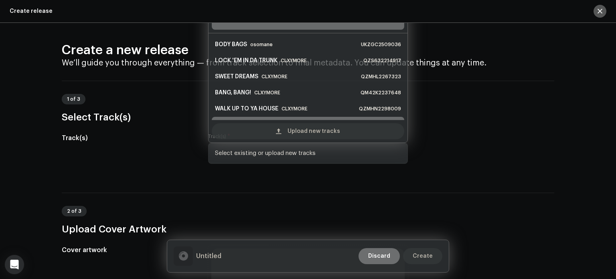
scroll to position [13, 0]
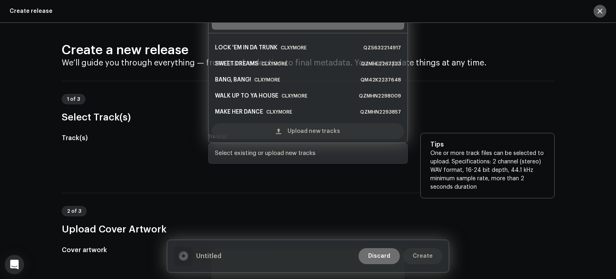
click at [287, 134] on div "Upload new tracks" at bounding box center [308, 131] width 192 height 16
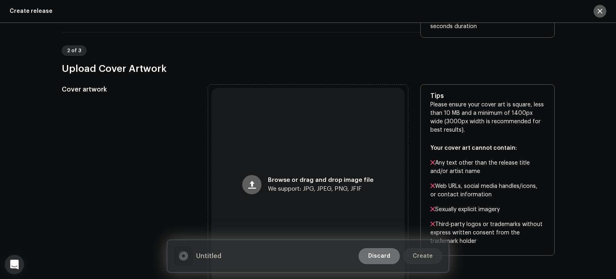
scroll to position [200, 0]
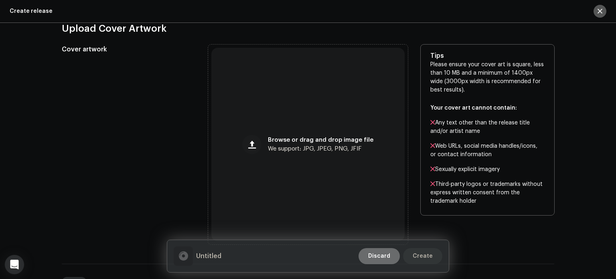
click at [260, 144] on button "button" at bounding box center [251, 144] width 19 height 19
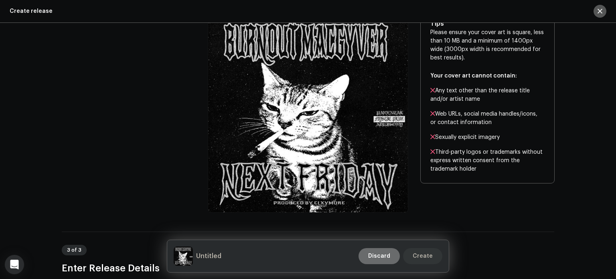
scroll to position [281, 0]
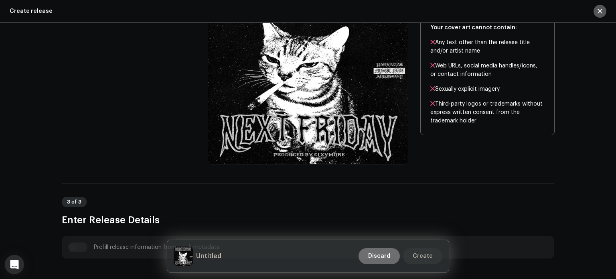
click at [67, 81] on div "Cover artwork" at bounding box center [129, 64] width 134 height 200
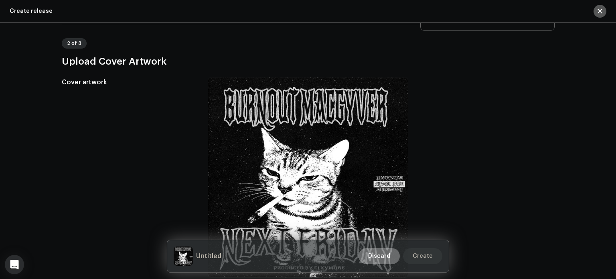
scroll to position [80, 0]
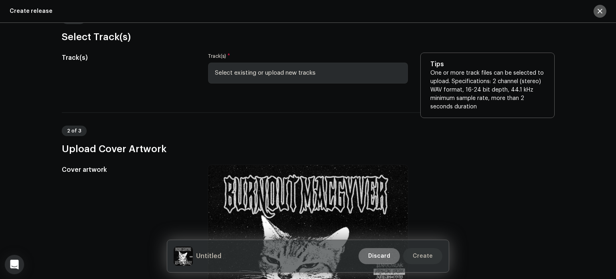
click at [283, 69] on span "Select existing or upload new tracks" at bounding box center [305, 73] width 180 height 20
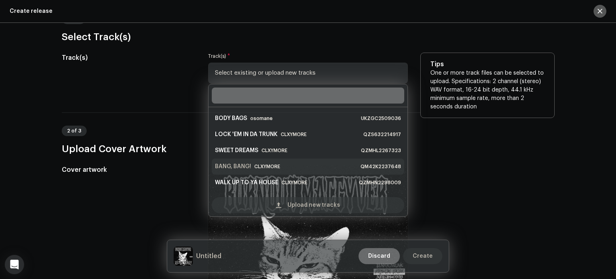
scroll to position [13, 0]
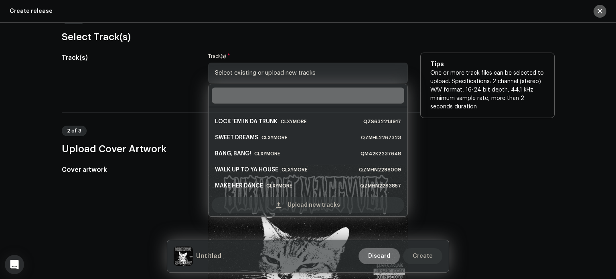
click at [270, 209] on div "Upload new tracks" at bounding box center [308, 205] width 192 height 16
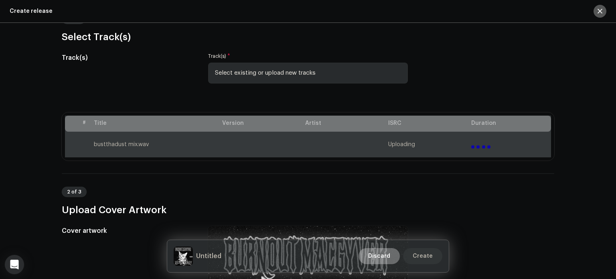
click at [38, 161] on div "Create a new release We’ll guide you through everything — from track selection …" at bounding box center [308, 151] width 616 height 256
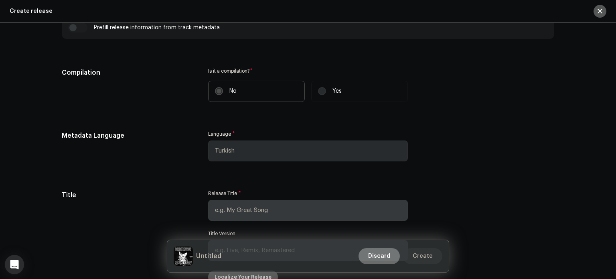
scroll to position [633, 0]
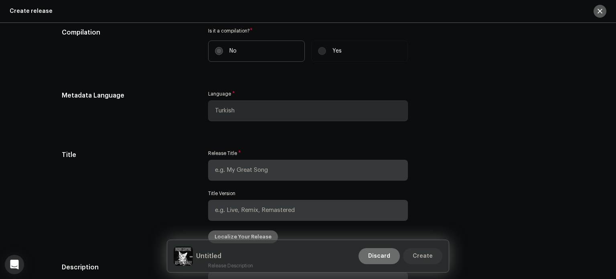
click at [243, 112] on span "Turkish" at bounding box center [305, 111] width 180 height 20
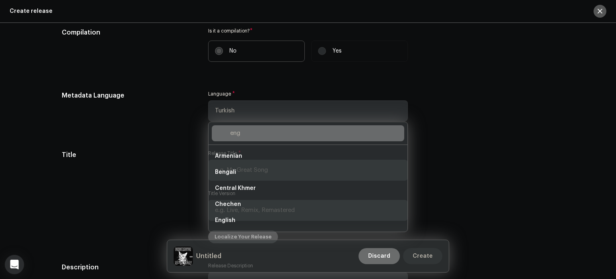
scroll to position [0, 0]
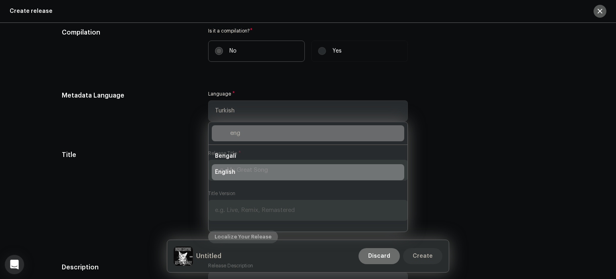
type input "eng"
click at [237, 172] on li "English" at bounding box center [308, 172] width 192 height 16
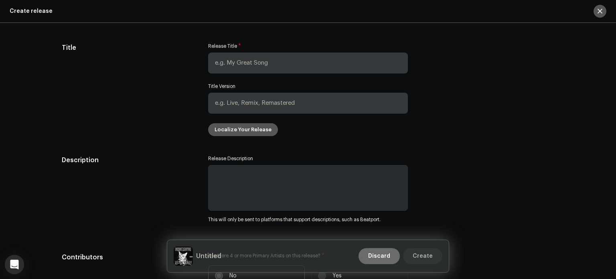
scroll to position [754, 0]
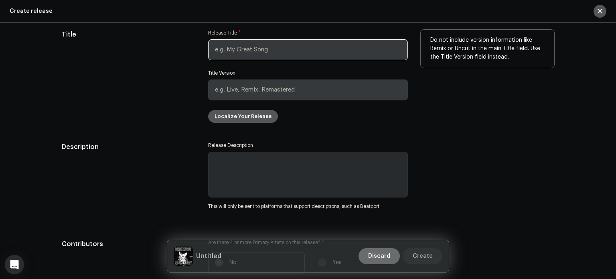
click at [230, 51] on input "text" at bounding box center [308, 49] width 200 height 21
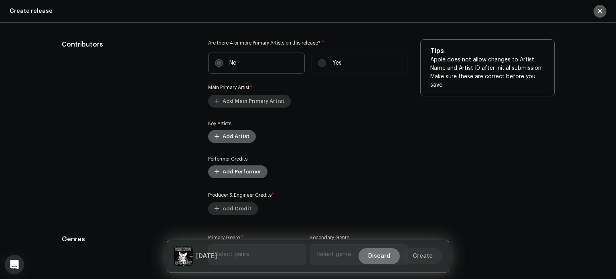
scroll to position [954, 0]
type input "NEXT FRIDAY"
click at [245, 99] on span "Add Main Primary Artist" at bounding box center [254, 100] width 62 height 16
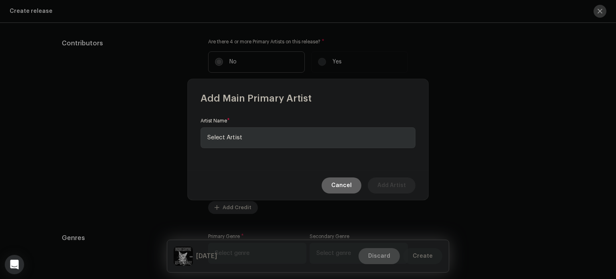
click at [254, 135] on span "Select Artist" at bounding box center [305, 137] width 196 height 20
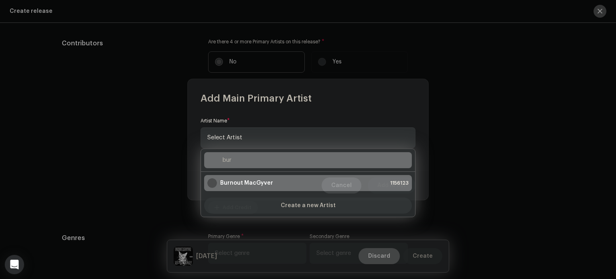
type input "bur"
click at [239, 186] on div "Burnout MacGyver" at bounding box center [240, 183] width 66 height 10
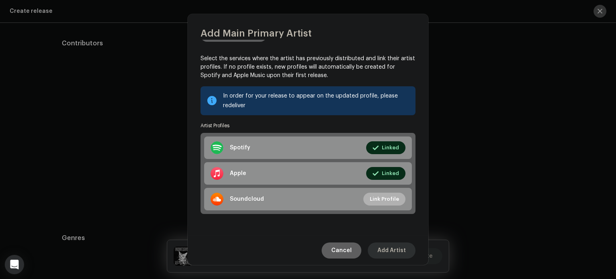
scroll to position [64, 0]
click at [398, 250] on span "Add Artist" at bounding box center [391, 250] width 28 height 16
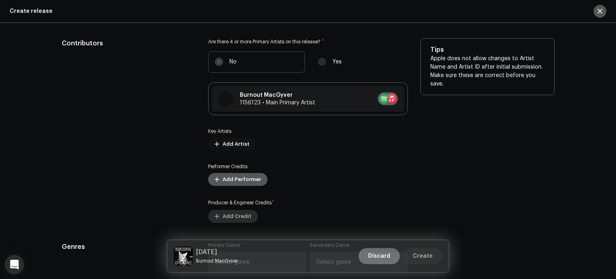
click at [231, 149] on span "Add Artist" at bounding box center [236, 144] width 27 height 16
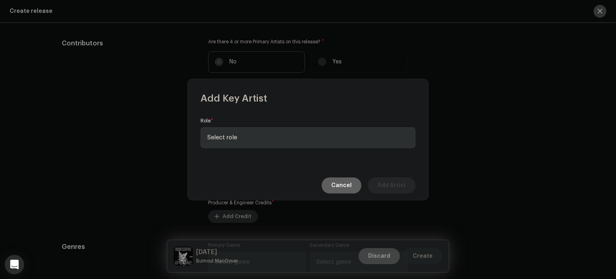
click at [249, 140] on span "Select role" at bounding box center [305, 137] width 196 height 20
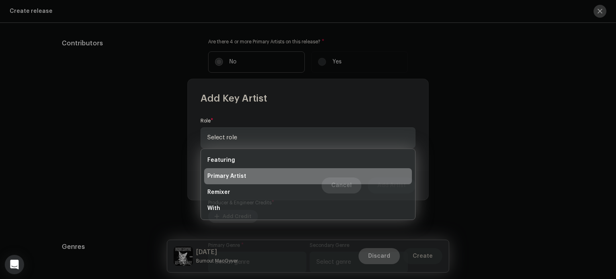
click at [238, 176] on span "Primary Artist" at bounding box center [226, 176] width 39 height 8
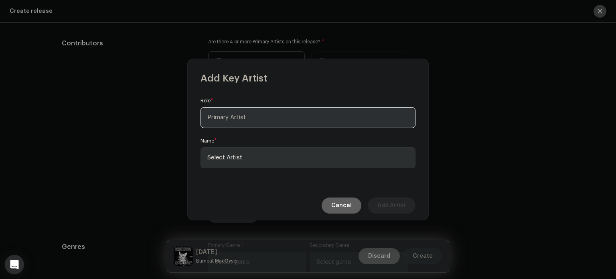
click at [258, 158] on span "Select Artist" at bounding box center [305, 158] width 196 height 20
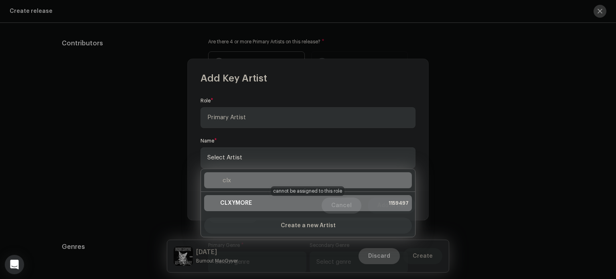
type input "clx"
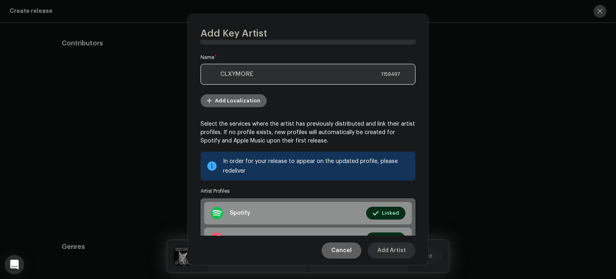
scroll to position [104, 0]
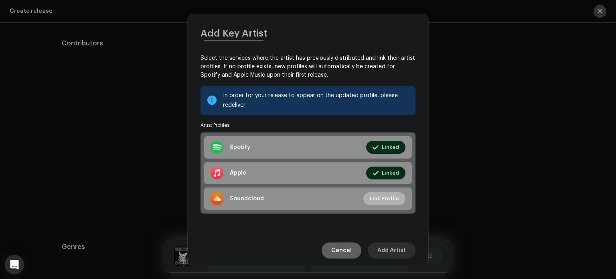
click at [398, 252] on span "Add Artist" at bounding box center [391, 250] width 28 height 16
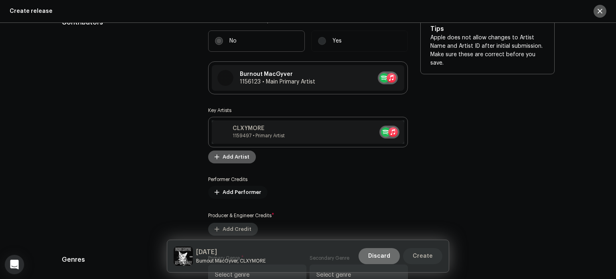
scroll to position [994, 0]
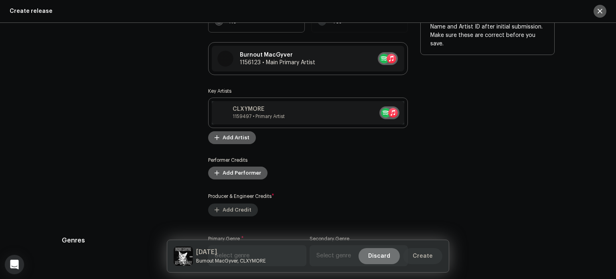
click at [236, 209] on span "Add Credit" at bounding box center [237, 210] width 29 height 16
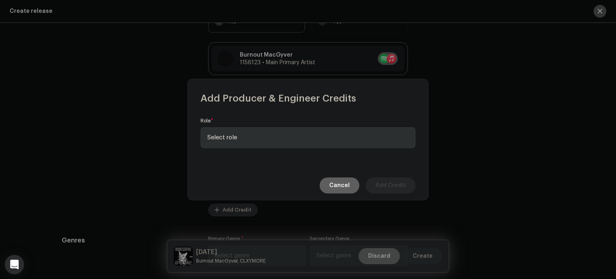
click at [246, 134] on span "Select role" at bounding box center [305, 137] width 196 height 20
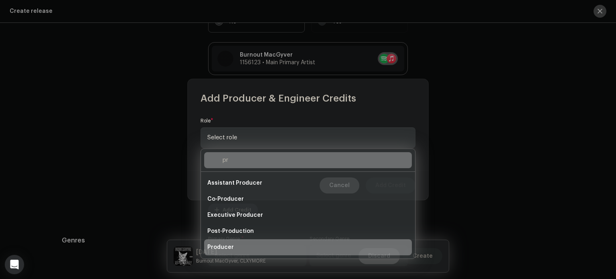
type input "pr"
click at [241, 248] on li "Producer" at bounding box center [308, 247] width 208 height 16
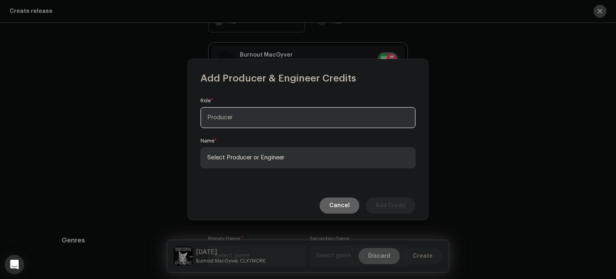
click at [273, 158] on span "Select Producer or Engineer" at bounding box center [245, 157] width 77 height 6
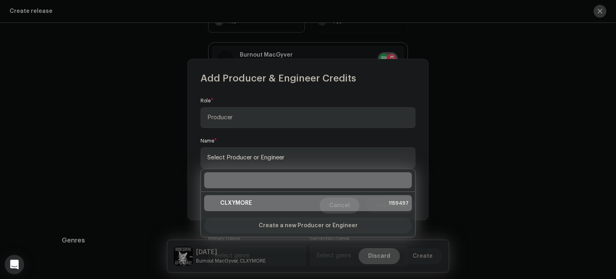
click at [245, 204] on strong "CLXYMORE" at bounding box center [236, 203] width 32 height 8
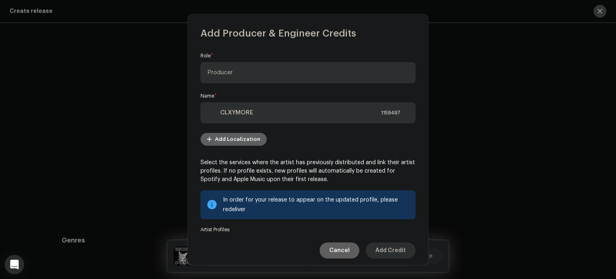
click at [388, 247] on span "Add Credit" at bounding box center [390, 250] width 30 height 16
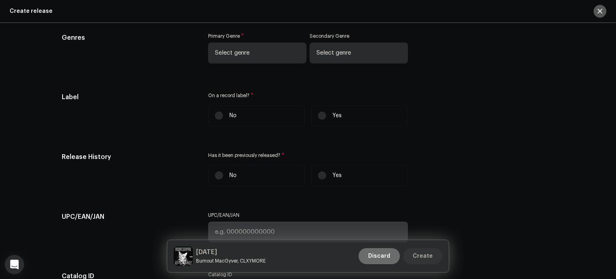
scroll to position [1235, 0]
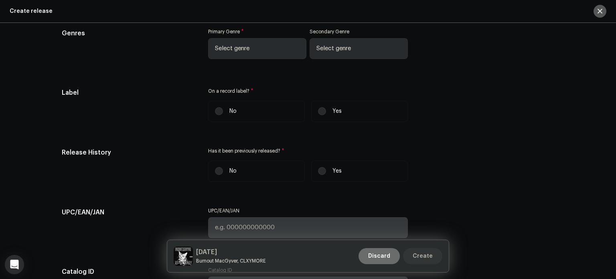
click at [257, 51] on span "Select genre" at bounding box center [254, 48] width 79 height 20
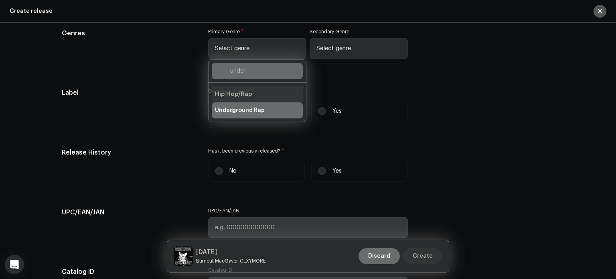
type input "under"
click at [241, 115] on li "Underground Rap" at bounding box center [257, 110] width 91 height 16
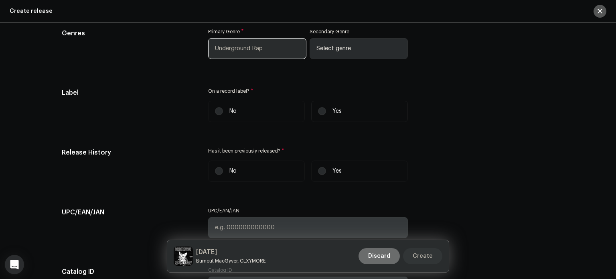
drag, startPoint x: 329, startPoint y: 111, endPoint x: 326, endPoint y: 115, distance: 5.5
click at [329, 111] on label "Yes" at bounding box center [359, 111] width 97 height 21
click at [326, 111] on input "Yes" at bounding box center [322, 111] width 8 height 8
radio input "true"
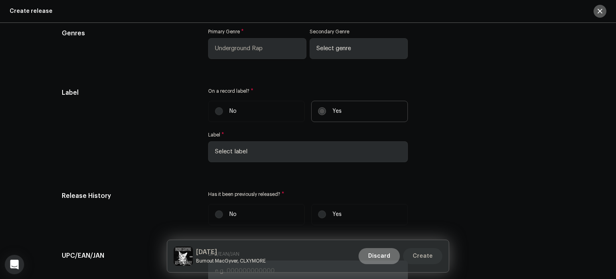
click at [239, 155] on span "Select label" at bounding box center [305, 152] width 180 height 20
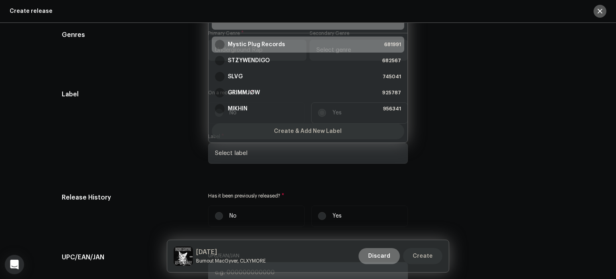
click at [256, 49] on strong "Mystic Plug Records" at bounding box center [256, 44] width 57 height 8
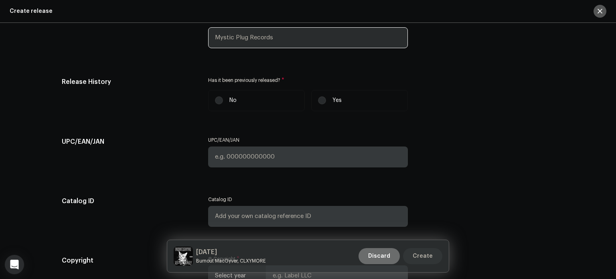
scroll to position [1354, 0]
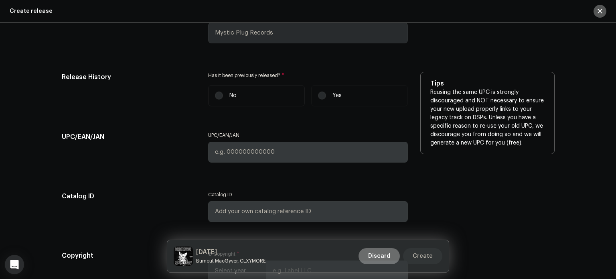
click at [230, 96] on p "No" at bounding box center [232, 95] width 7 height 8
click at [223, 96] on input "No" at bounding box center [219, 95] width 8 height 8
radio input "true"
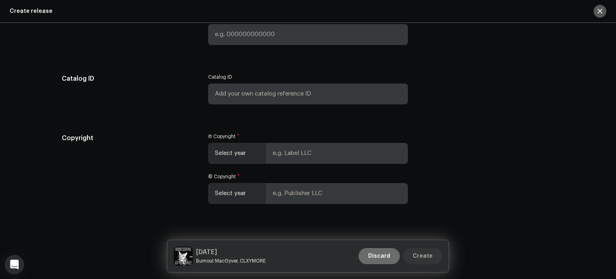
scroll to position [1474, 0]
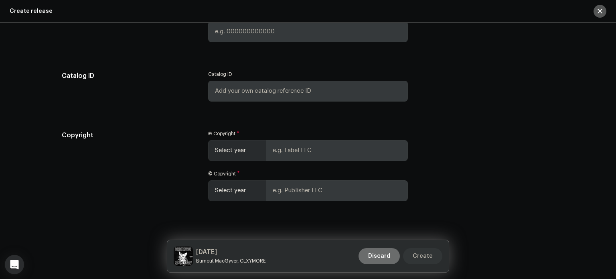
click at [245, 150] on span "Select year" at bounding box center [234, 150] width 39 height 20
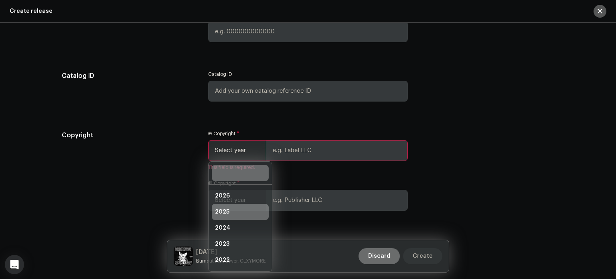
click at [238, 212] on li "2025" at bounding box center [240, 212] width 57 height 16
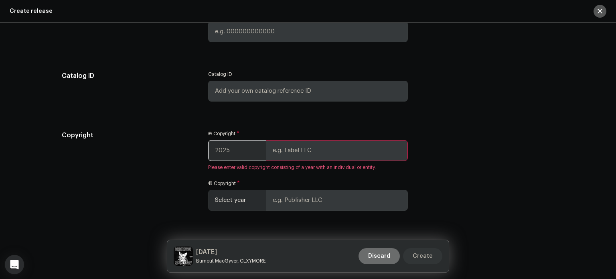
click at [284, 157] on input "text" at bounding box center [337, 150] width 142 height 21
type input "Mystic Plug Records"
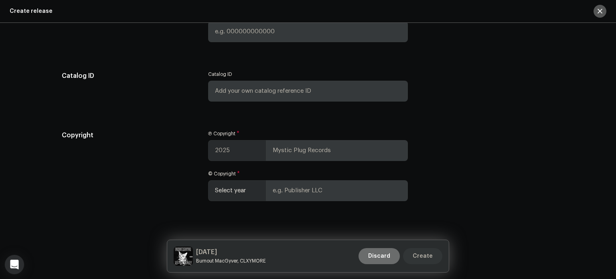
drag, startPoint x: 216, startPoint y: 201, endPoint x: 224, endPoint y: 198, distance: 7.9
click at [217, 200] on span "Select year" at bounding box center [234, 190] width 39 height 20
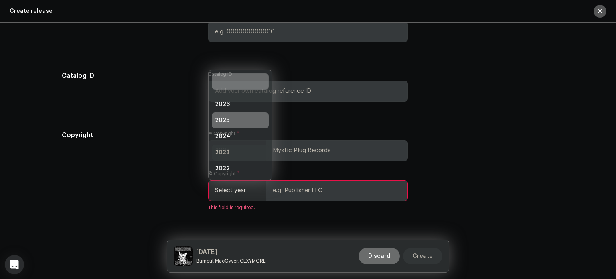
scroll to position [13, 0]
click at [227, 112] on li "2025" at bounding box center [240, 107] width 57 height 16
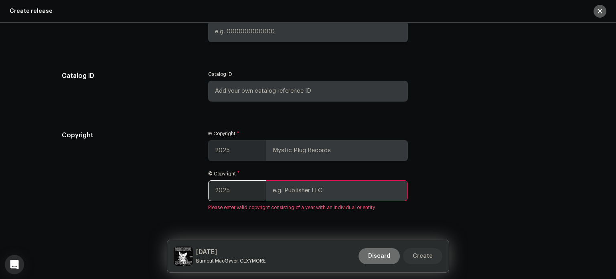
click at [319, 196] on input "text" at bounding box center [337, 190] width 142 height 21
type input "Mystic Plug Records"
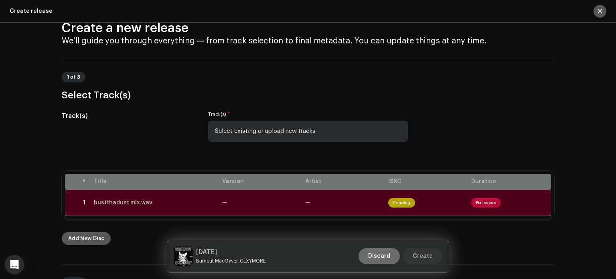
scroll to position [80, 0]
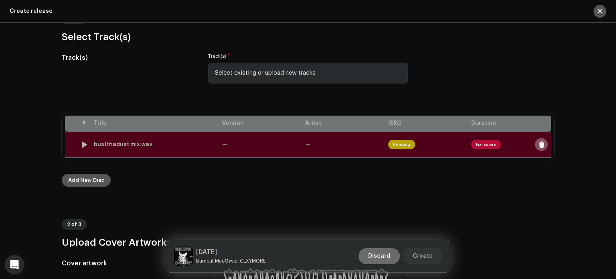
click at [488, 143] on span "Fix Issues" at bounding box center [486, 145] width 30 height 10
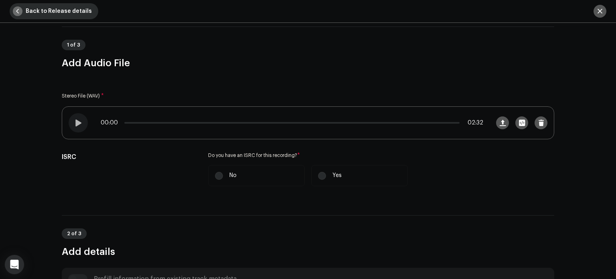
scroll to position [120, 0]
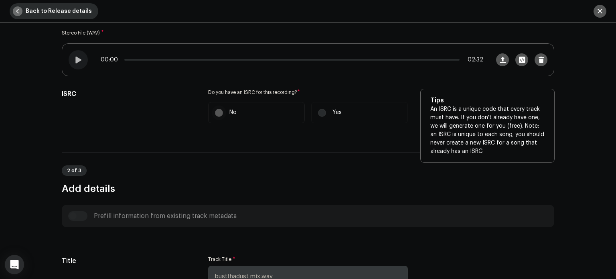
click at [218, 113] on input "No" at bounding box center [219, 113] width 8 height 8
radio input "true"
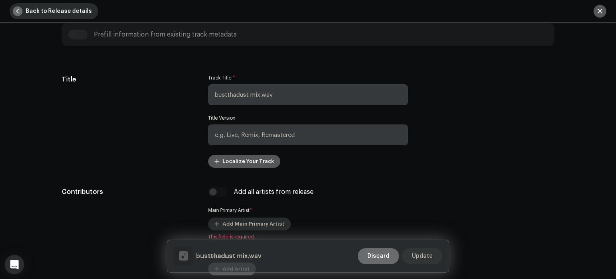
scroll to position [361, 0]
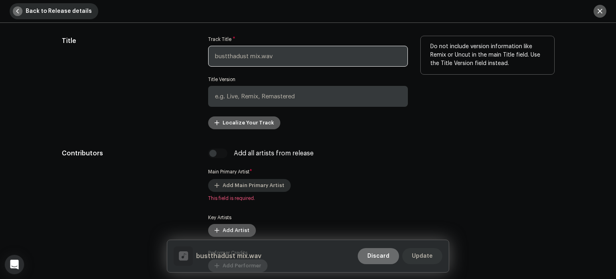
drag, startPoint x: 297, startPoint y: 57, endPoint x: 173, endPoint y: 61, distance: 124.7
click at [173, 61] on div "Title Track Title * bustthadust mix.wav Title Version Localize Your Track Do no…" at bounding box center [308, 82] width 492 height 93
type input "NEXT FRIDAY"
click at [141, 120] on div "Title" at bounding box center [129, 82] width 134 height 93
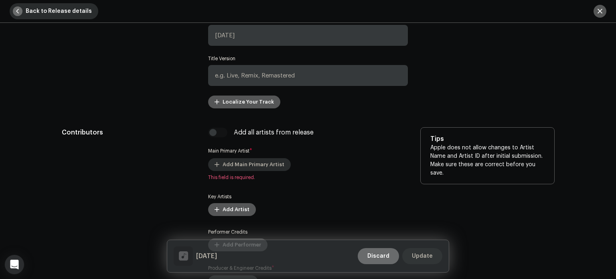
scroll to position [441, 0]
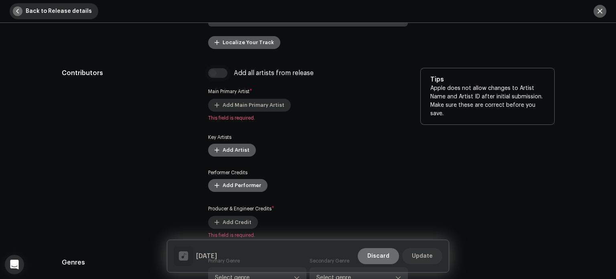
click at [222, 75] on input "checkbox" at bounding box center [217, 73] width 19 height 10
checkbox input "true"
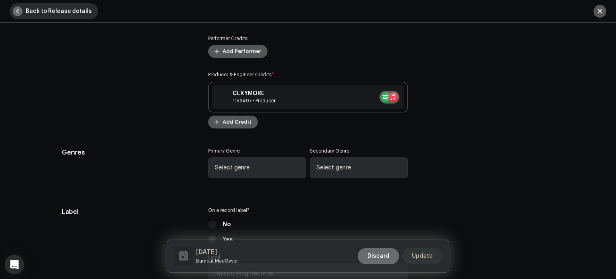
scroll to position [722, 0]
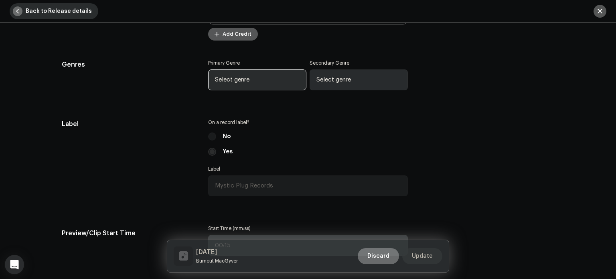
click at [281, 80] on span "Select genre" at bounding box center [254, 80] width 79 height 20
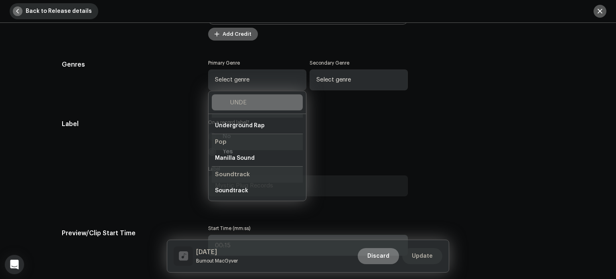
scroll to position [0, 0]
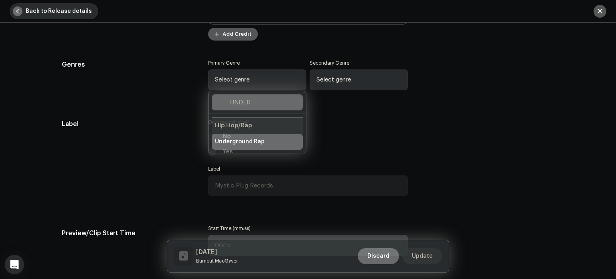
type input "UNDER"
click at [251, 139] on span "Underground Rap" at bounding box center [240, 142] width 50 height 8
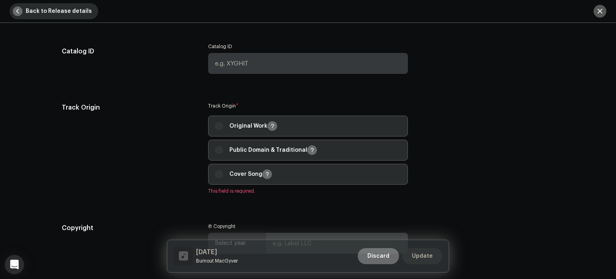
scroll to position [1002, 0]
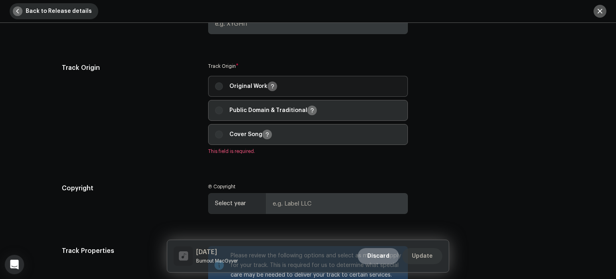
click at [223, 83] on div "Original Work" at bounding box center [246, 86] width 62 height 10
radio input "true"
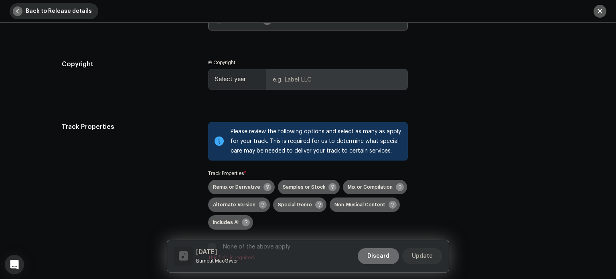
scroll to position [1123, 0]
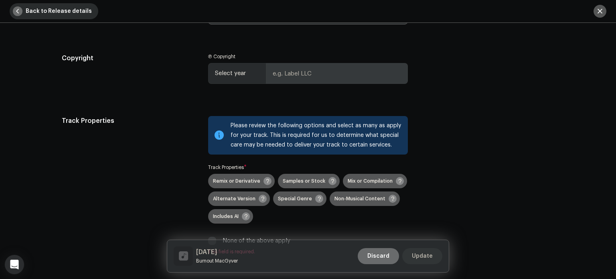
click at [242, 78] on span "Select year" at bounding box center [234, 73] width 39 height 20
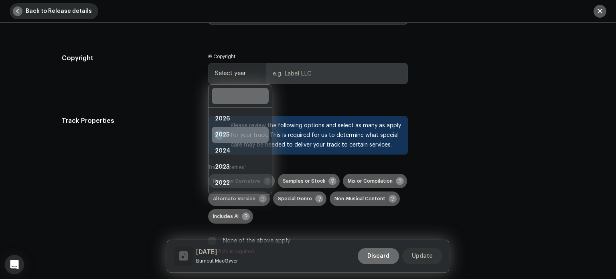
click at [228, 137] on li "2025" at bounding box center [240, 135] width 57 height 16
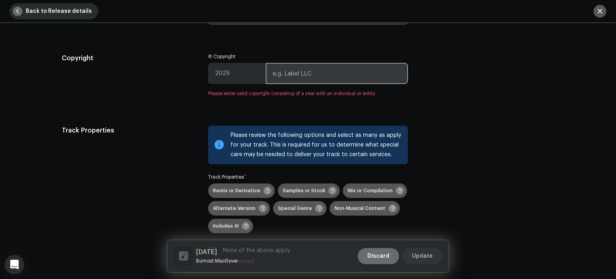
drag, startPoint x: 297, startPoint y: 69, endPoint x: 303, endPoint y: 85, distance: 16.5
click at [297, 69] on input "text" at bounding box center [337, 73] width 142 height 21
type input "Mystic Plug Records"
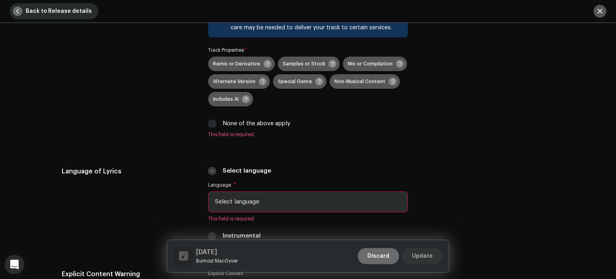
scroll to position [1243, 0]
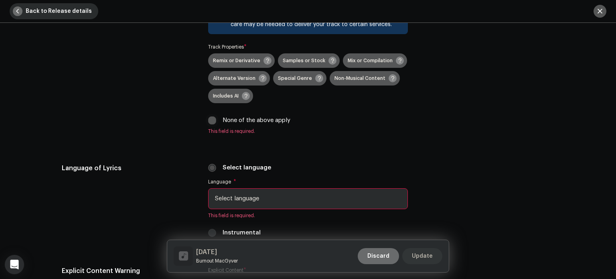
click at [211, 123] on input "None of the above apply" at bounding box center [212, 120] width 8 height 8
checkbox input "true"
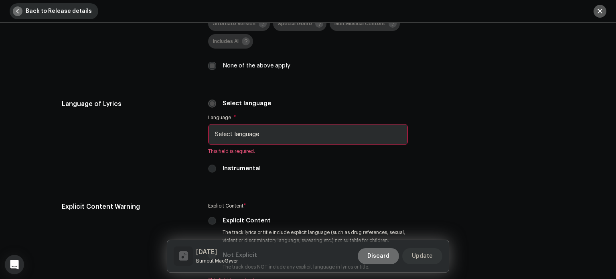
scroll to position [1323, 0]
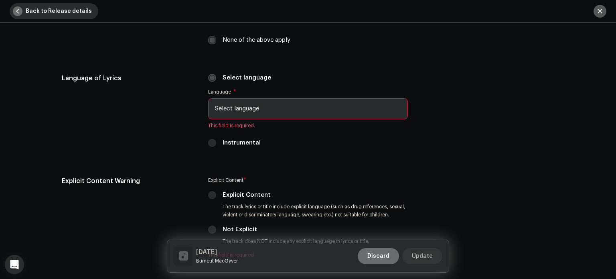
click at [243, 114] on span "Select language" at bounding box center [305, 109] width 180 height 20
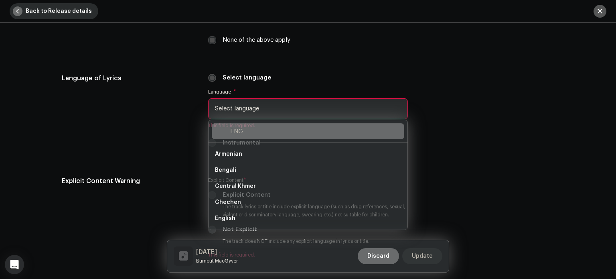
scroll to position [0, 0]
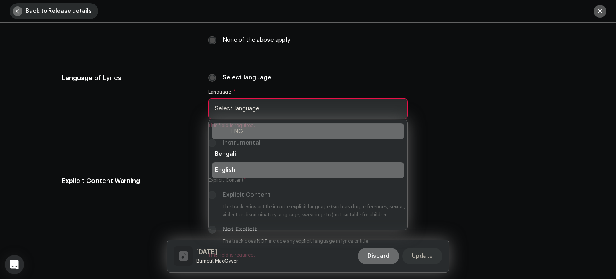
type input "ENG"
click at [241, 171] on li "English" at bounding box center [308, 170] width 192 height 16
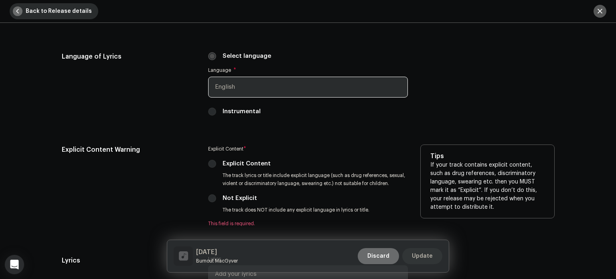
scroll to position [1403, 0]
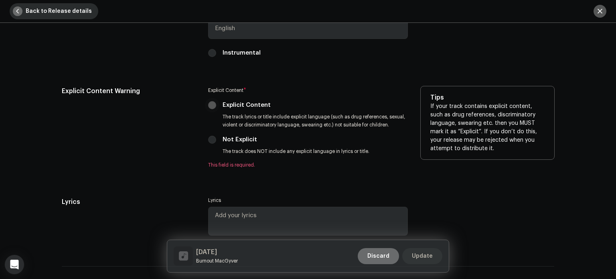
click at [213, 107] on input "Explicit Content" at bounding box center [212, 105] width 8 height 8
radio input "true"
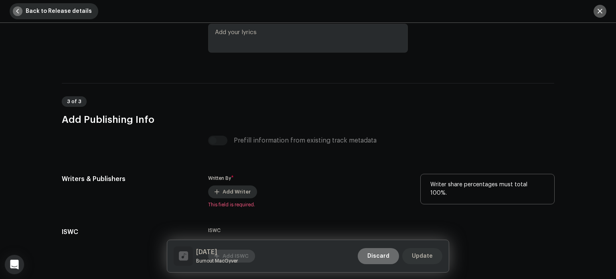
scroll to position [1639, 0]
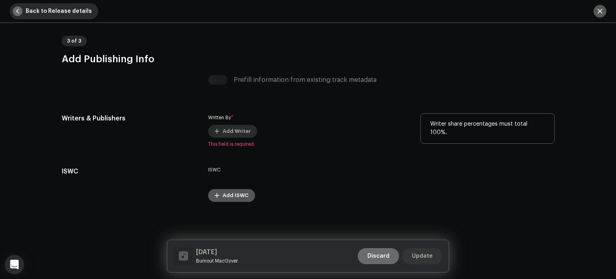
click at [237, 135] on span "Add Writer" at bounding box center [237, 131] width 28 height 16
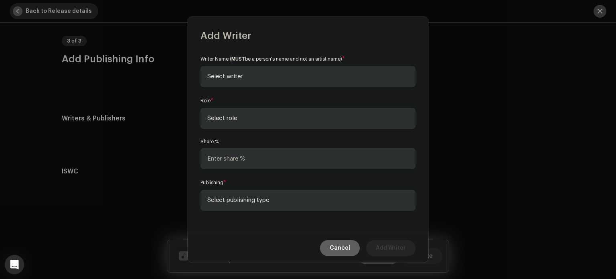
drag, startPoint x: 244, startPoint y: 65, endPoint x: 244, endPoint y: 74, distance: 9.2
click at [244, 65] on div "Writer Name ( MUST be a person's name and not an artist name) * Select writer" at bounding box center [307, 71] width 215 height 32
click at [244, 77] on span "Select writer" at bounding box center [305, 77] width 196 height 20
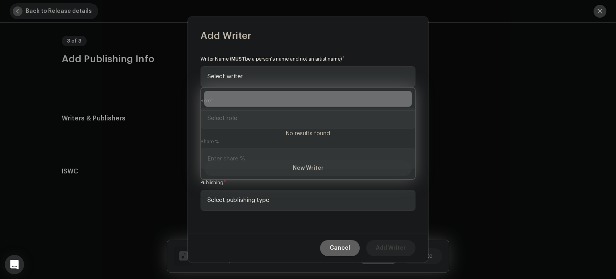
click at [253, 99] on input "text" at bounding box center [308, 99] width 208 height 16
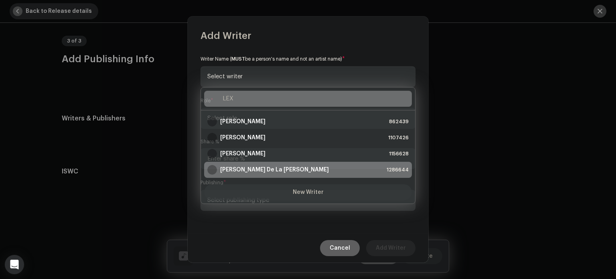
type input "LEX"
click at [279, 172] on div "Alexander De La Torre 1286644" at bounding box center [307, 170] width 201 height 10
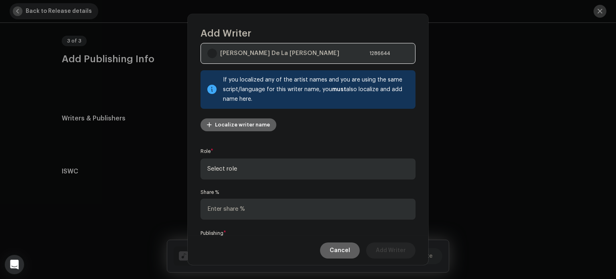
scroll to position [40, 0]
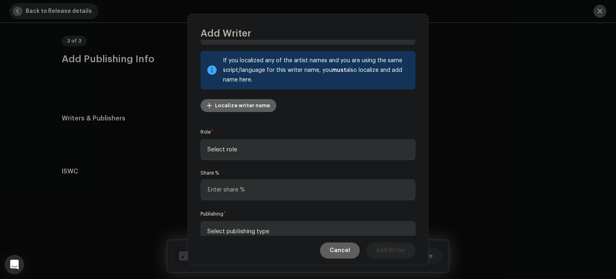
click at [264, 140] on span "Select role" at bounding box center [305, 150] width 196 height 20
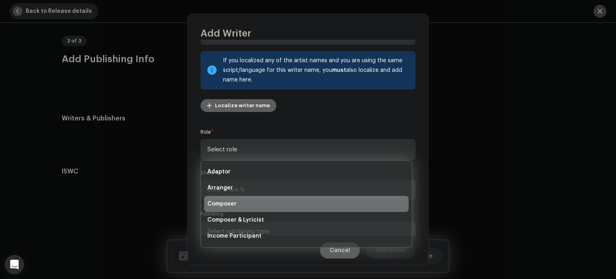
click at [249, 202] on li "Composer" at bounding box center [306, 204] width 204 height 16
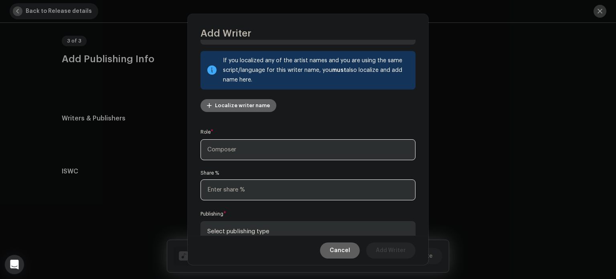
click at [260, 189] on input at bounding box center [307, 189] width 215 height 21
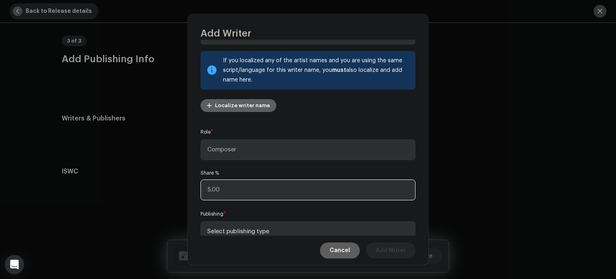
type input "50.00"
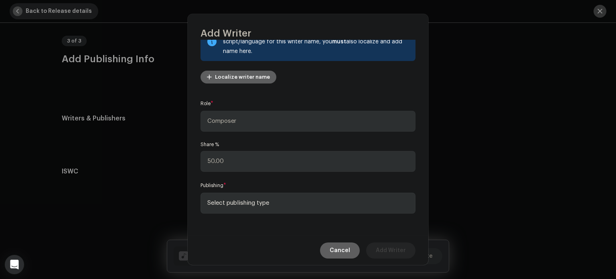
click at [261, 200] on span "Select publishing type" at bounding box center [305, 203] width 196 height 20
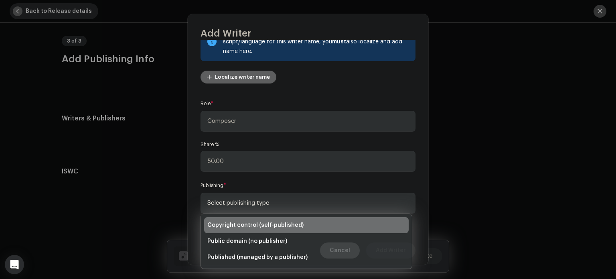
click at [257, 219] on li "Copyright control (self-published)" at bounding box center [306, 225] width 204 height 16
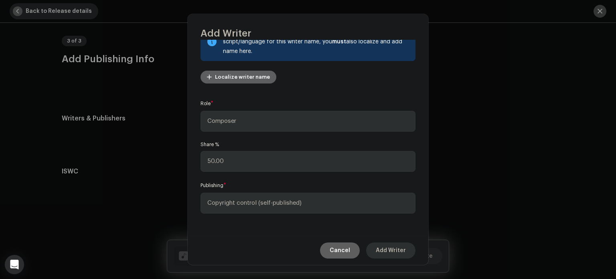
click at [389, 250] on span "Add Writer" at bounding box center [391, 250] width 30 height 16
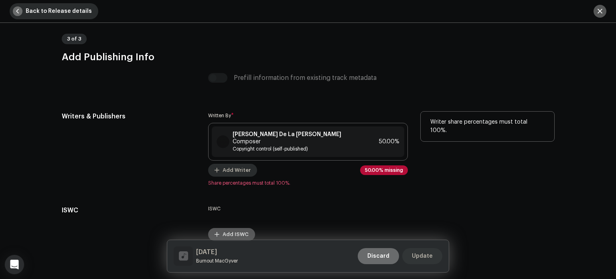
click at [240, 166] on span "Add Writer" at bounding box center [237, 170] width 28 height 16
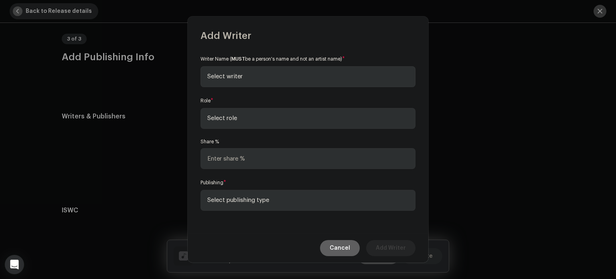
click at [258, 72] on span "Select writer" at bounding box center [305, 77] width 196 height 20
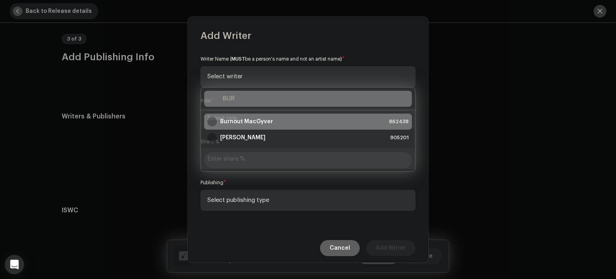
type input "BUR"
click at [251, 117] on strong "Burnout MacGyver" at bounding box center [246, 121] width 53 height 8
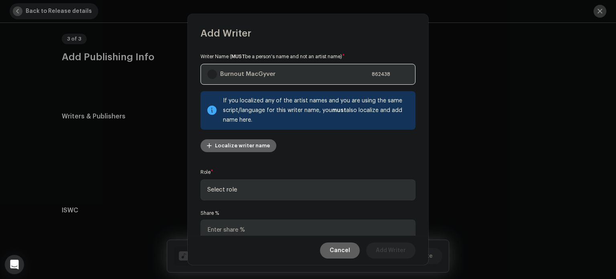
click at [264, 189] on span "Select role" at bounding box center [305, 190] width 196 height 20
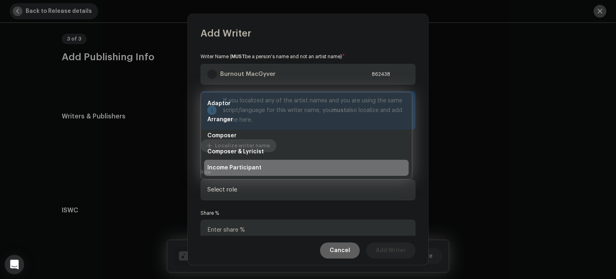
scroll to position [13, 0]
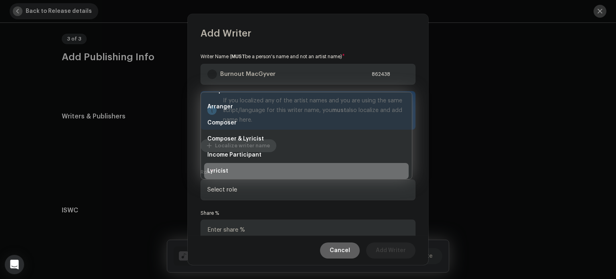
click at [241, 169] on li "Lyricist" at bounding box center [306, 171] width 204 height 16
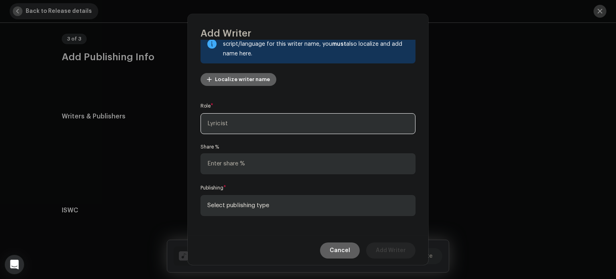
scroll to position [69, 0]
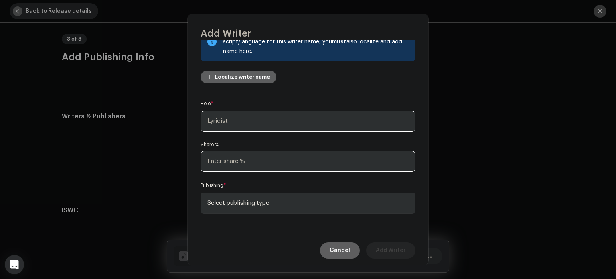
click at [256, 157] on input at bounding box center [307, 161] width 215 height 21
type input "50.00"
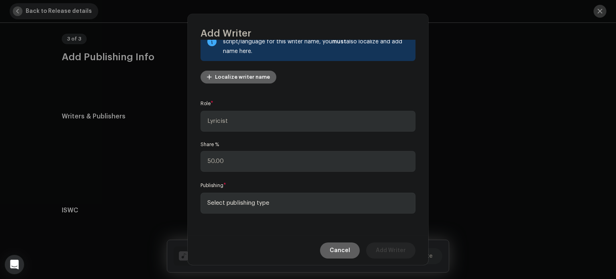
click at [266, 202] on span "Select publishing type" at bounding box center [305, 203] width 196 height 20
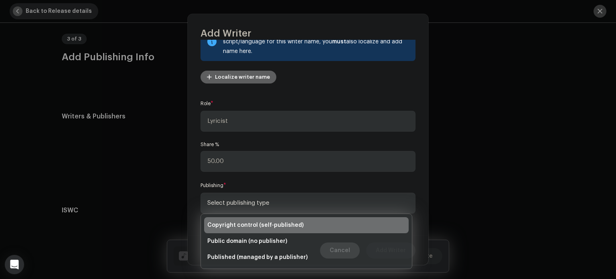
click at [252, 225] on span "Copyright control (self-published)" at bounding box center [255, 225] width 96 height 8
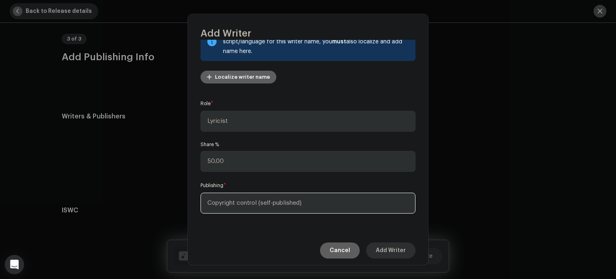
click at [395, 251] on span "Add Writer" at bounding box center [391, 250] width 30 height 16
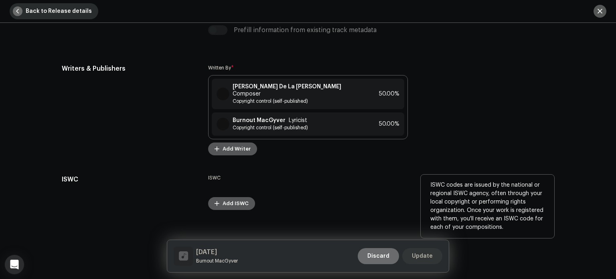
scroll to position [1689, 0]
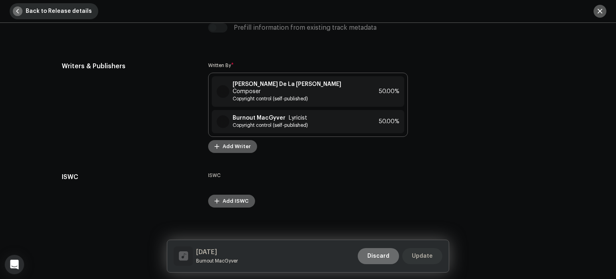
click at [425, 260] on span "Update" at bounding box center [422, 256] width 21 height 16
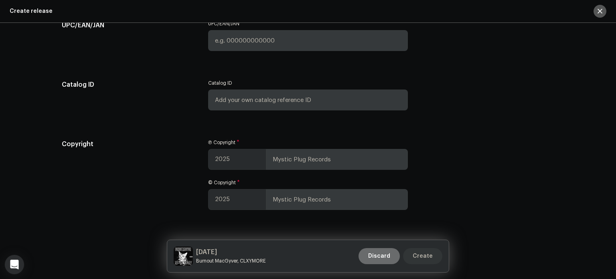
scroll to position [1483, 0]
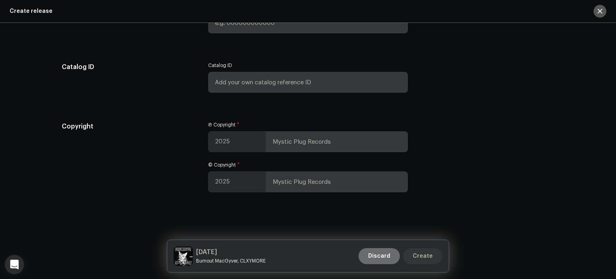
click at [426, 256] on span "Create" at bounding box center [423, 256] width 20 height 16
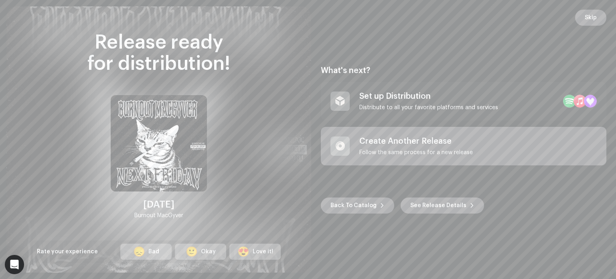
click at [415, 91] on div "Set up Distribution" at bounding box center [428, 96] width 139 height 10
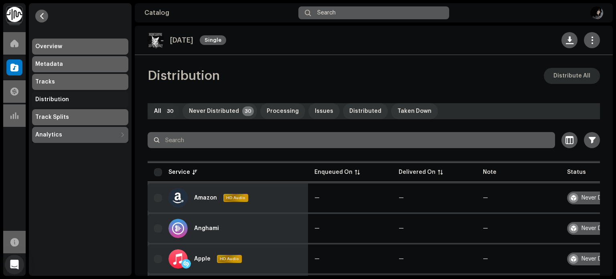
click at [583, 77] on span "Distribute All" at bounding box center [571, 76] width 37 height 16
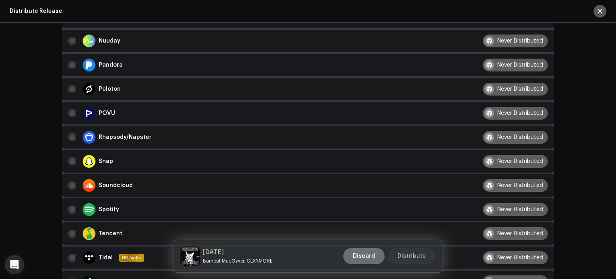
scroll to position [561, 0]
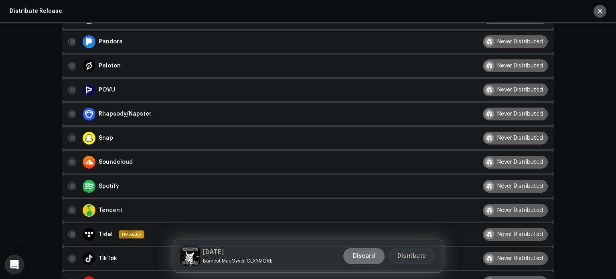
click at [69, 162] on input "checkbox" at bounding box center [72, 162] width 8 height 8
checkbox input "false"
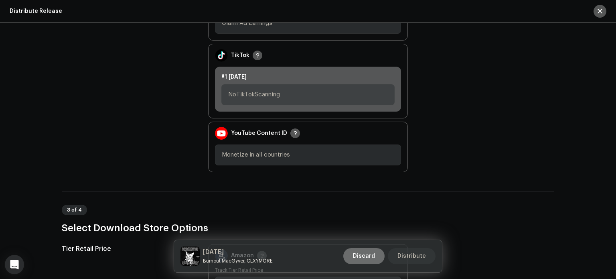
scroll to position [842, 0]
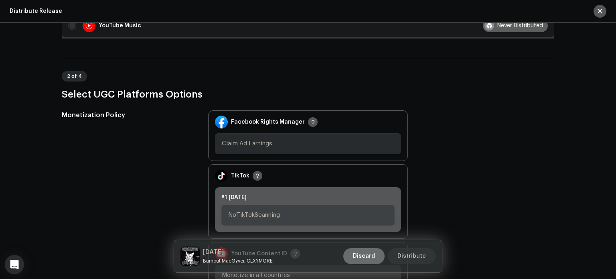
click at [295, 214] on span "NoTikTokScanning" at bounding box center [305, 215] width 154 height 20
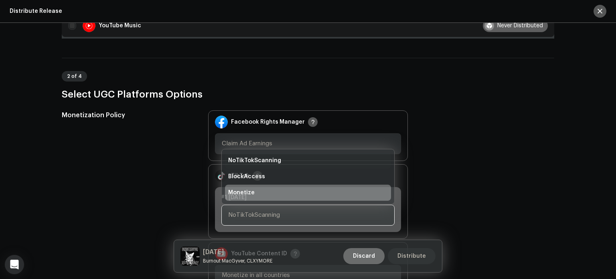
click at [274, 193] on li "Monetize" at bounding box center [308, 192] width 166 height 16
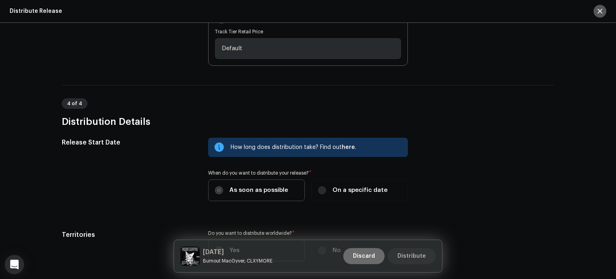
scroll to position [1269, 0]
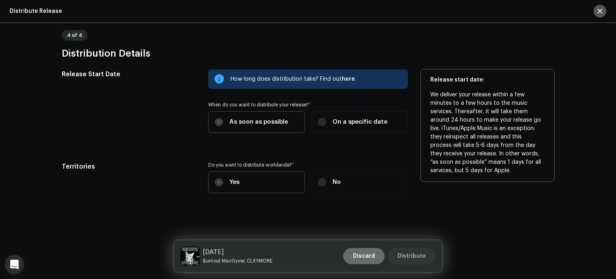
click at [345, 121] on span "On a specific date" at bounding box center [359, 121] width 55 height 9
click at [326, 121] on input "On a specific date" at bounding box center [322, 122] width 8 height 8
radio input "true"
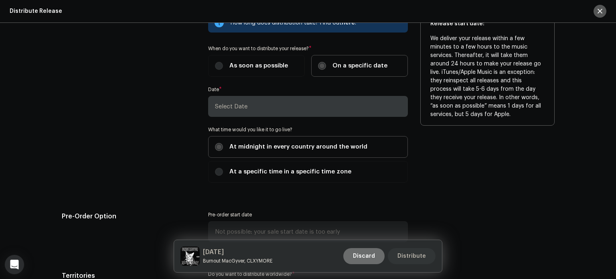
scroll to position [1349, 0]
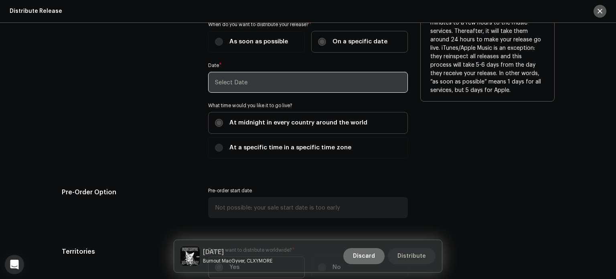
click at [257, 85] on input "text" at bounding box center [308, 82] width 200 height 21
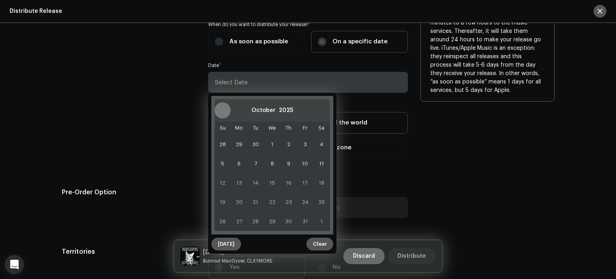
click at [325, 111] on button "Next Month" at bounding box center [322, 110] width 16 height 16
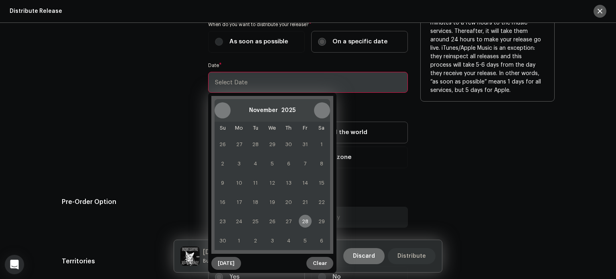
click at [302, 218] on span "28" at bounding box center [305, 220] width 13 height 13
type input "11/28/2025"
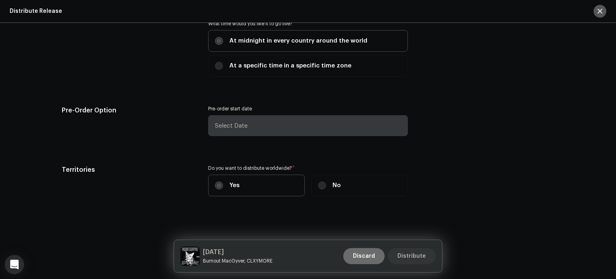
scroll to position [1434, 0]
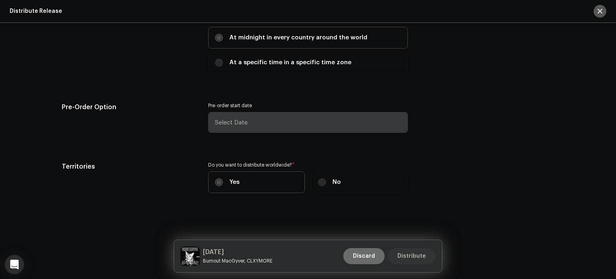
click at [420, 255] on span "Distribute" at bounding box center [411, 256] width 28 height 16
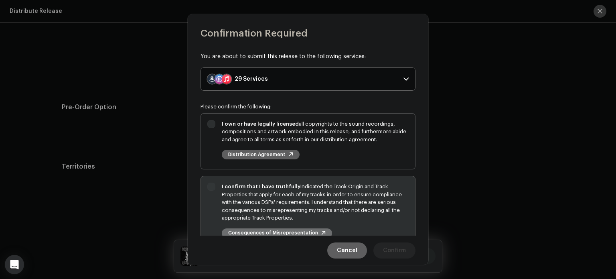
click at [300, 113] on div "I own or have legally licensed all copyrights to the sound recordings, composit…" at bounding box center [308, 139] width 214 height 53
checkbox input "true"
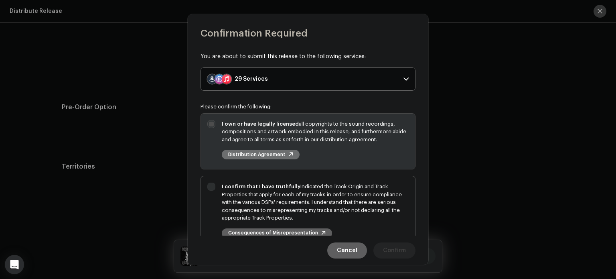
click at [325, 190] on div "I confirm that I have truthfully indicated the Track Origin and Track Propertie…" at bounding box center [315, 201] width 187 height 39
checkbox input "true"
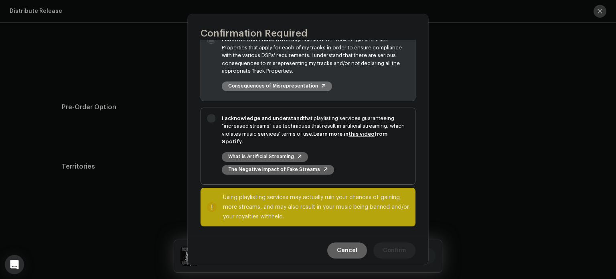
scroll to position [149, 0]
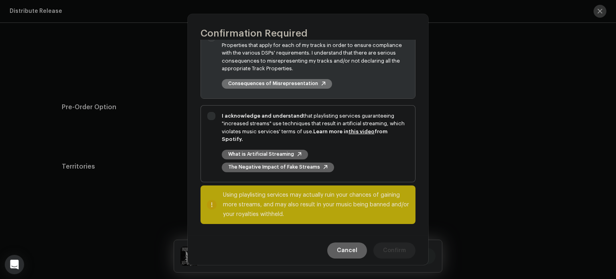
click at [326, 178] on span "I acknowledge and understand that playlisting services guaranteeing "increased …" at bounding box center [308, 143] width 214 height 76
checkbox input "true"
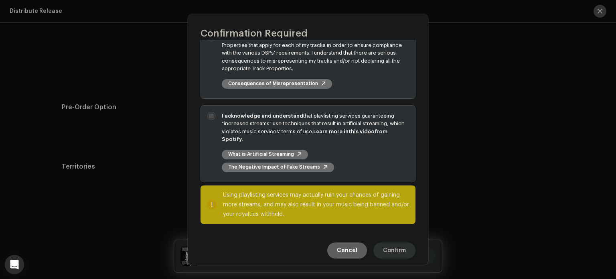
click at [398, 251] on span "Confirm" at bounding box center [394, 250] width 23 height 16
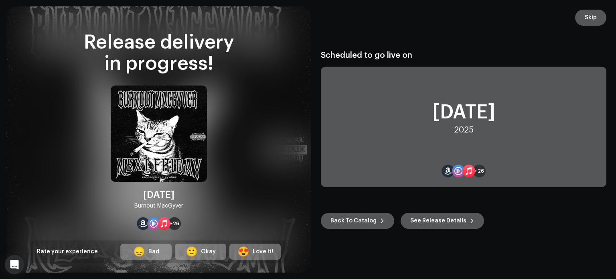
drag, startPoint x: 589, startPoint y: 21, endPoint x: 579, endPoint y: 22, distance: 10.5
click at [589, 21] on span "Skip" at bounding box center [591, 18] width 12 height 16
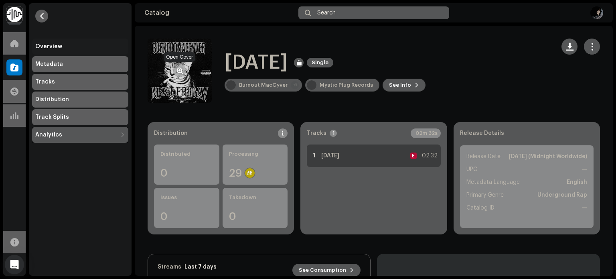
click at [180, 70] on span "button" at bounding box center [180, 70] width 6 height 6
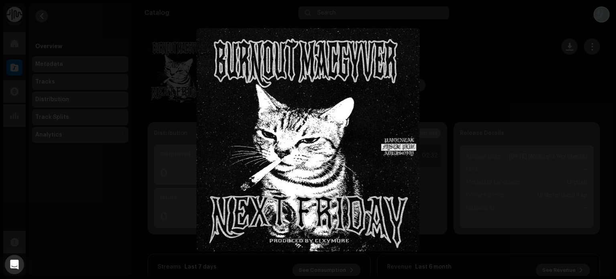
click at [176, 113] on div at bounding box center [308, 139] width 616 height 279
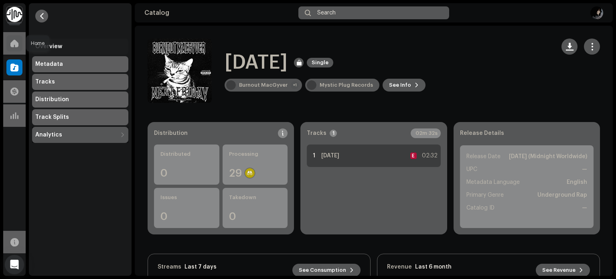
click at [11, 48] on div at bounding box center [14, 43] width 16 height 16
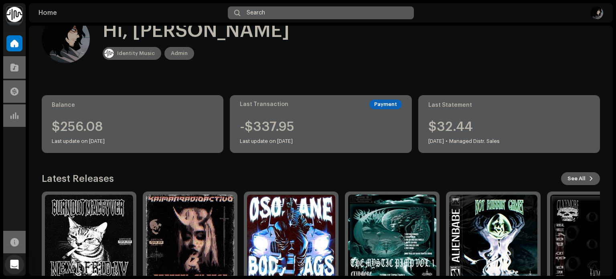
scroll to position [67, 0]
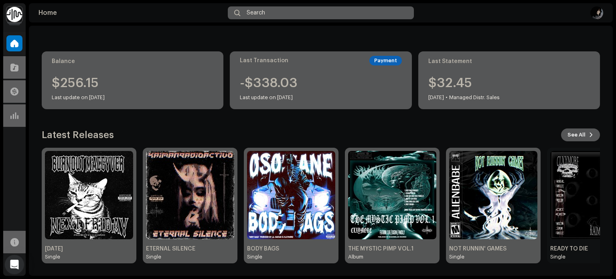
click at [578, 209] on img at bounding box center [594, 195] width 88 height 88
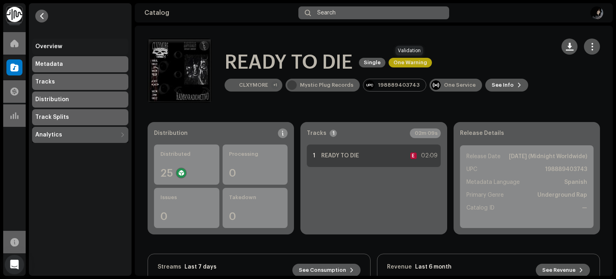
click at [408, 58] on span "One Warning" at bounding box center [409, 63] width 43 height 10
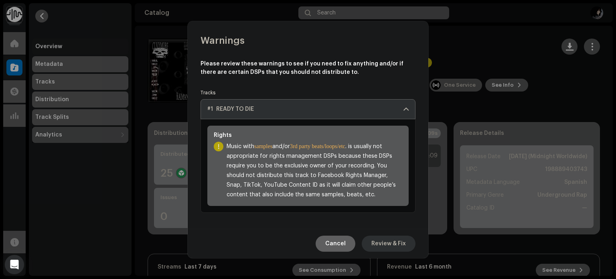
drag, startPoint x: 383, startPoint y: 243, endPoint x: 499, endPoint y: 62, distance: 214.5
click at [499, 62] on div "Warnings Please review these warnings to see if you need to fix anything and/or…" at bounding box center [308, 139] width 616 height 279
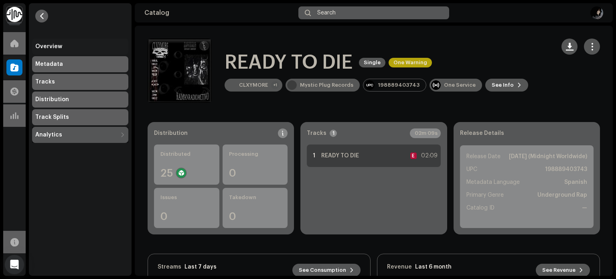
click at [467, 54] on div "Warnings Please review these warnings to see if you need to fix anything and/or…" at bounding box center [308, 139] width 616 height 279
click at [6, 43] on div at bounding box center [14, 43] width 16 height 16
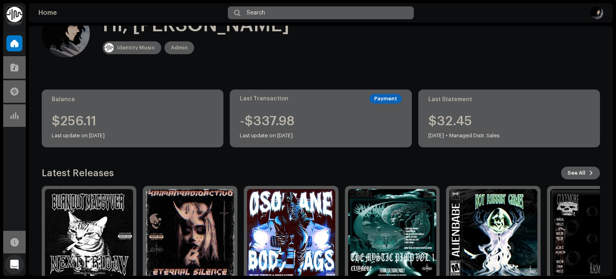
scroll to position [67, 0]
